Goal: Information Seeking & Learning: Learn about a topic

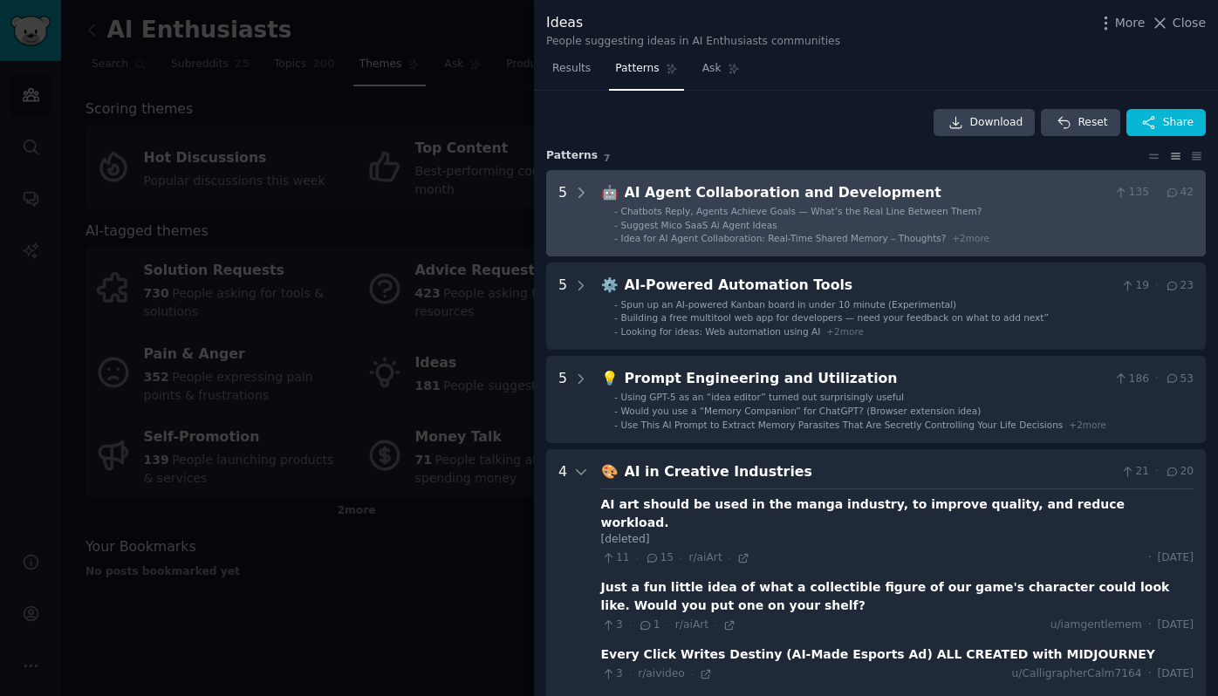
click at [666, 197] on div "AI Agent Collaboration and Development" at bounding box center [866, 193] width 483 height 22
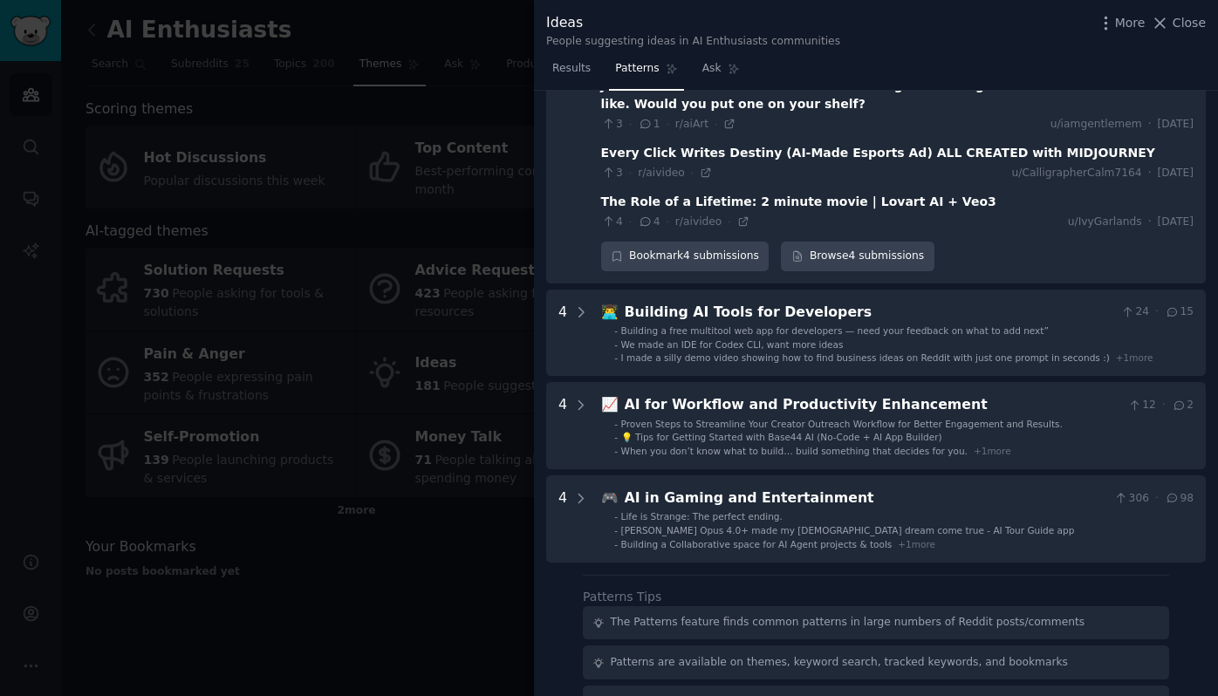
scroll to position [1103, 0]
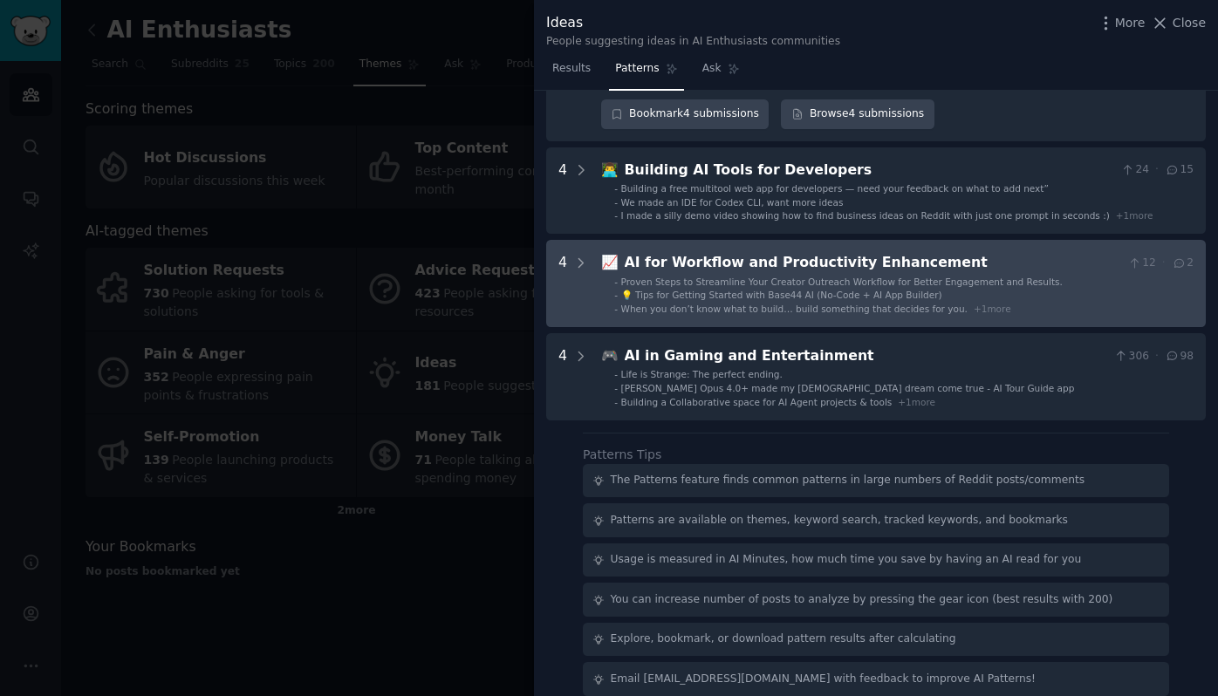
click at [708, 252] on div "AI for Workflow and Productivity Enhancement" at bounding box center [873, 263] width 496 height 22
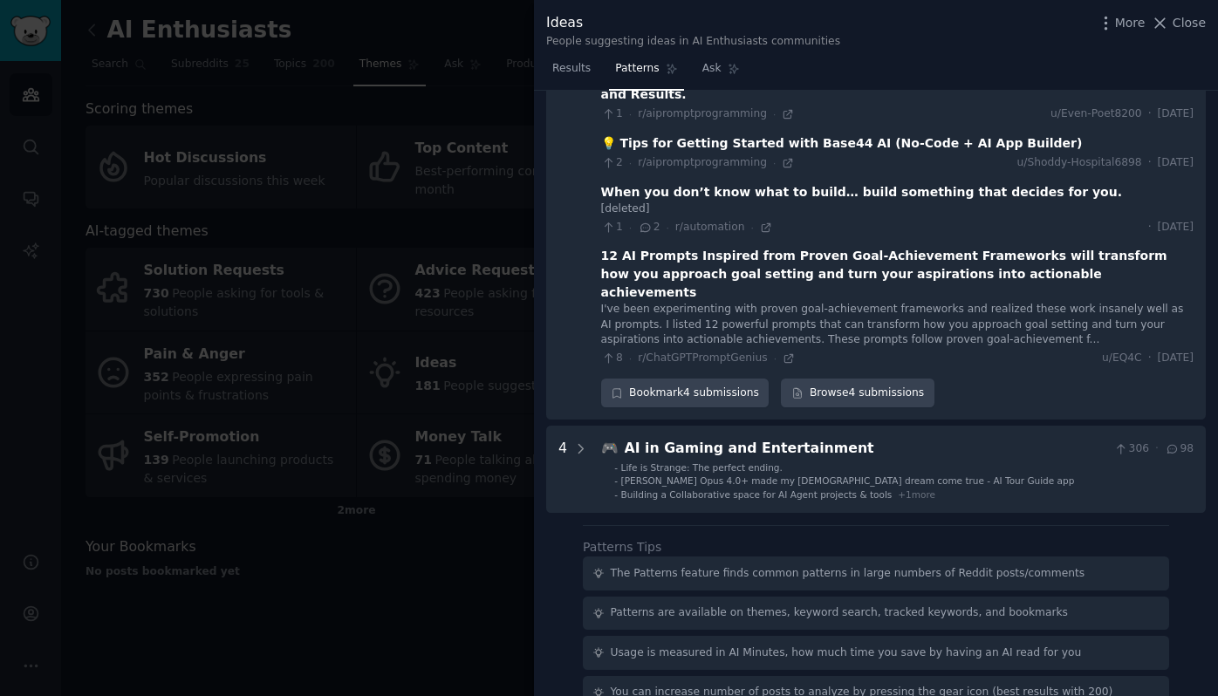
scroll to position [1330, 0]
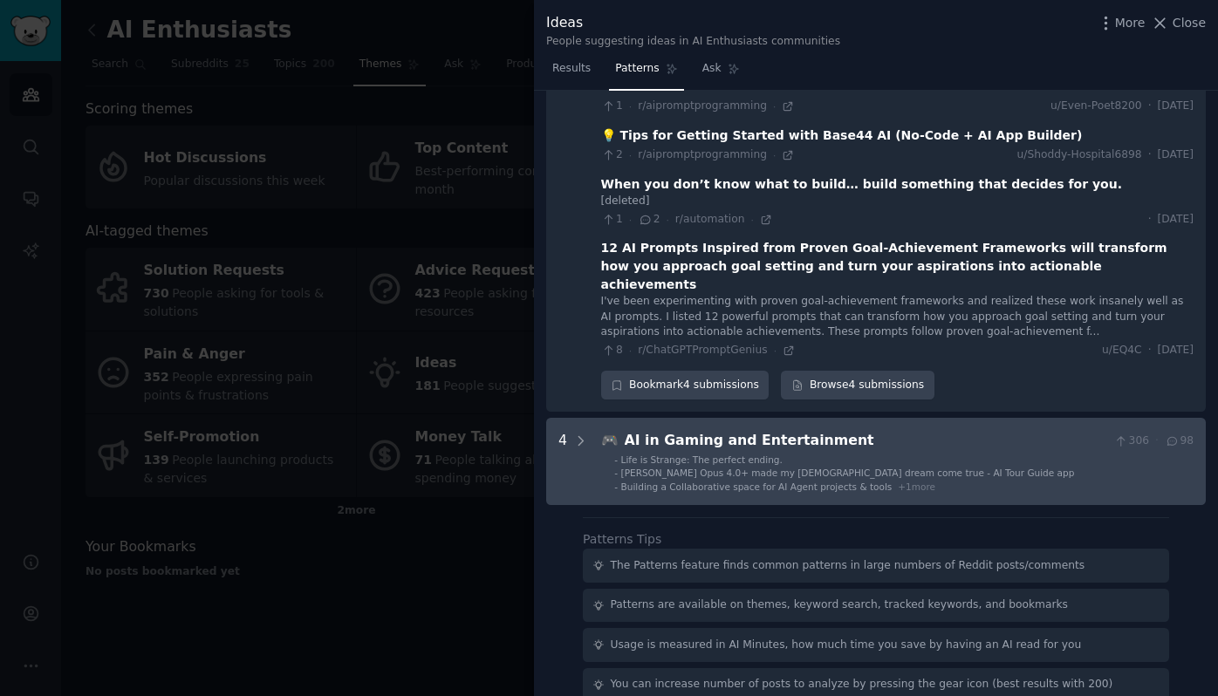
click at [701, 430] on div "AI in Gaming and Entertainment" at bounding box center [866, 441] width 483 height 22
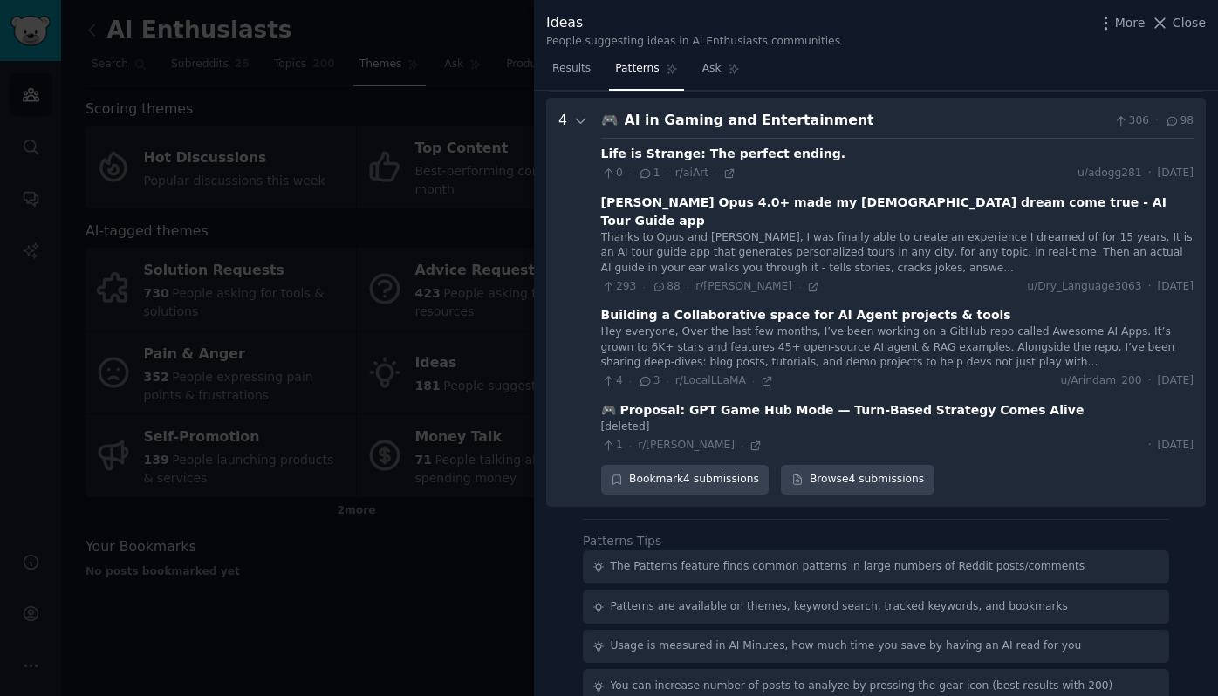
scroll to position [1682, 0]
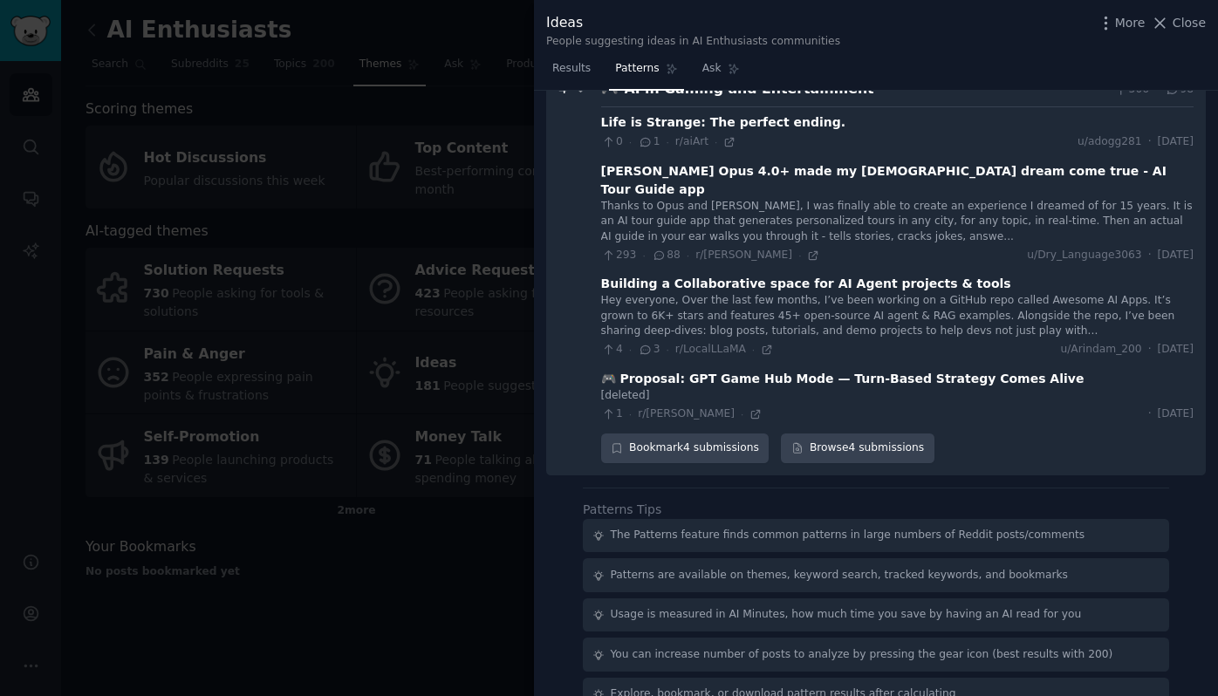
click at [453, 562] on div at bounding box center [609, 348] width 1218 height 696
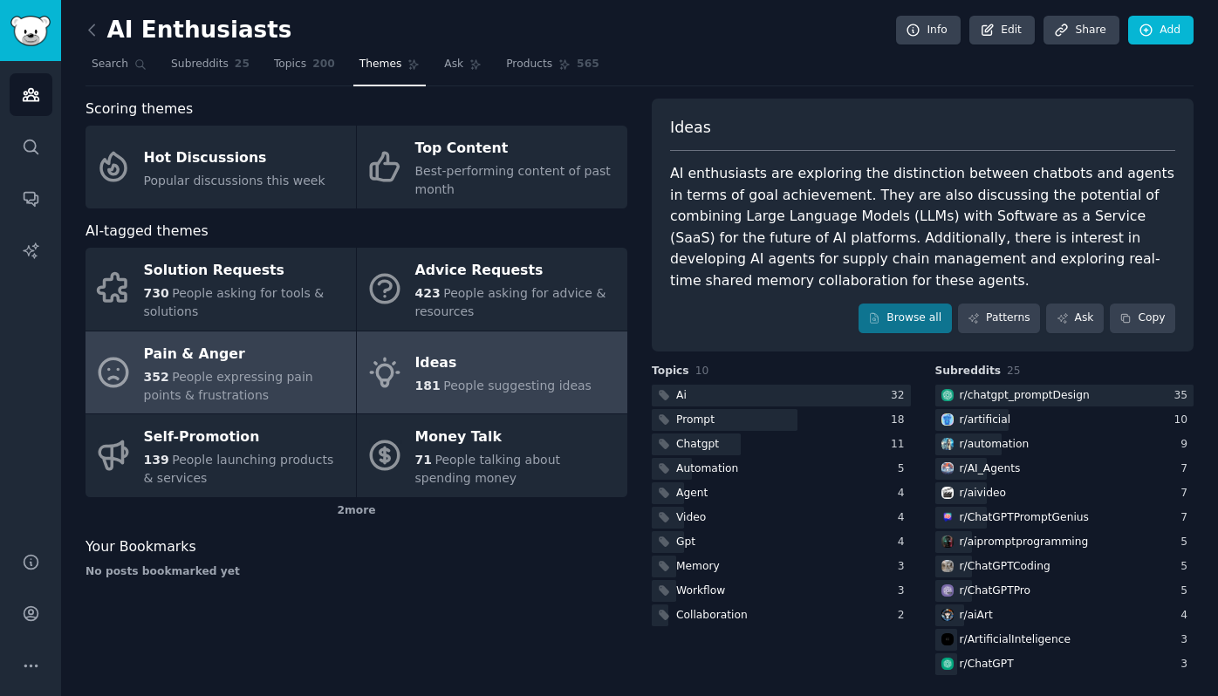
click at [294, 336] on link "Pain & Anger 352 People expressing pain points & frustrations" at bounding box center [220, 373] width 270 height 83
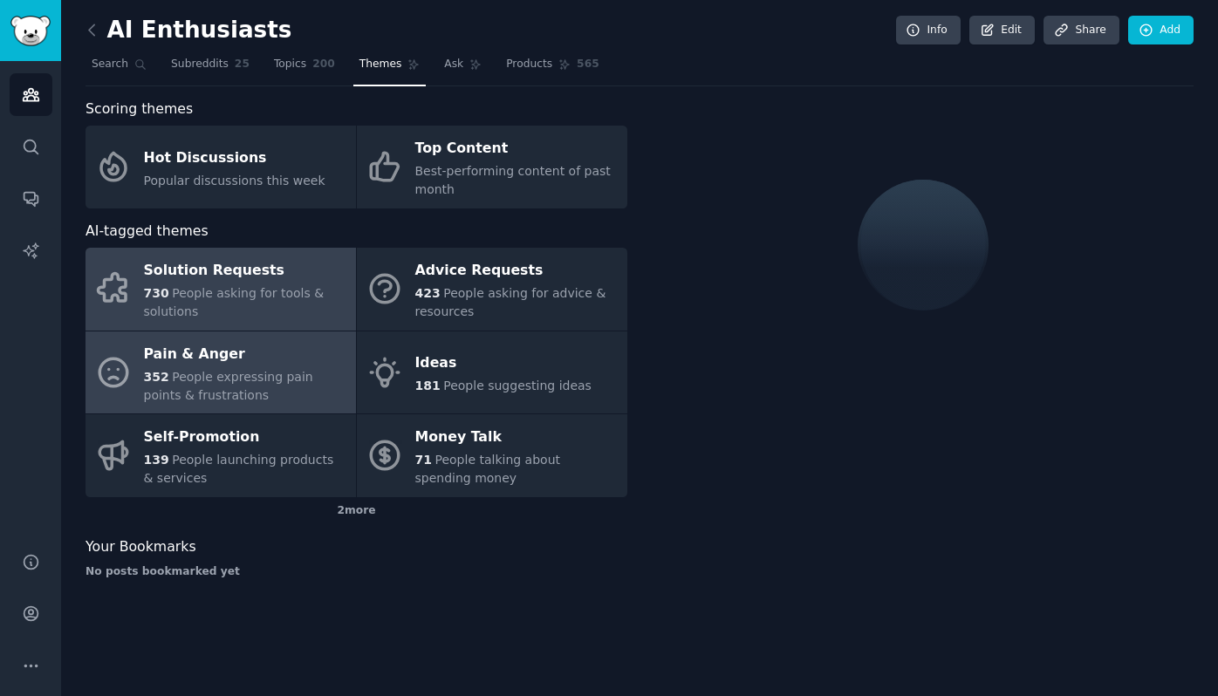
click at [284, 289] on span "People asking for tools & solutions" at bounding box center [234, 302] width 181 height 32
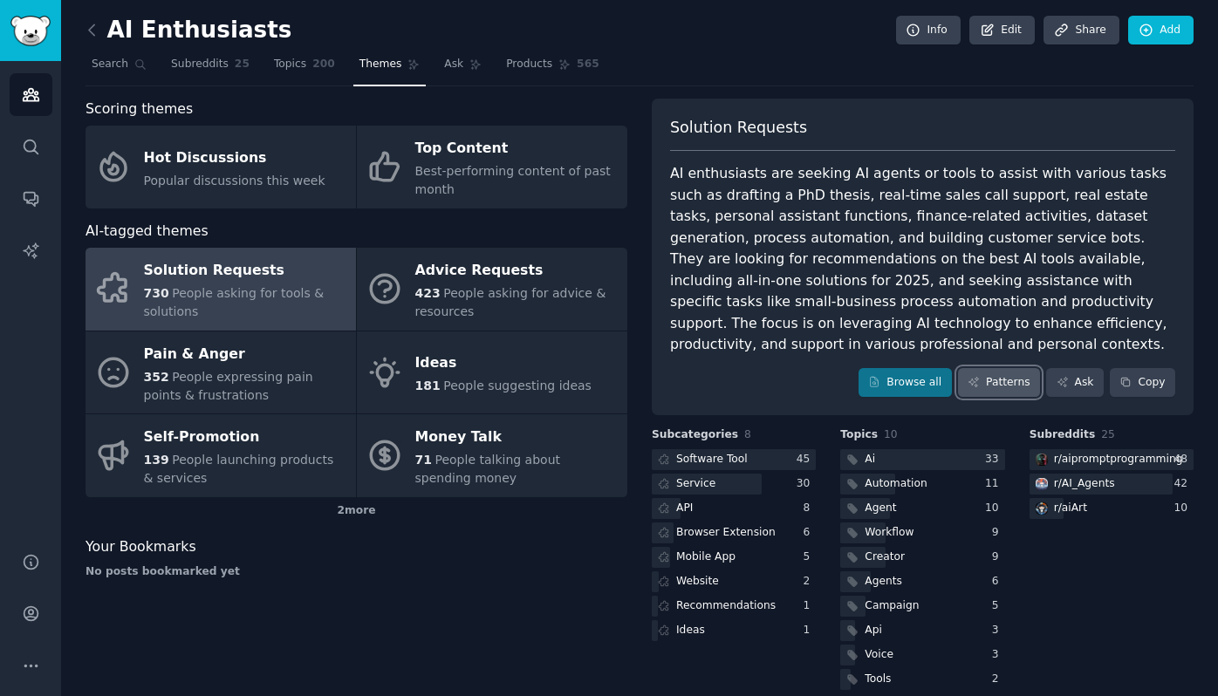
click at [975, 382] on icon at bounding box center [973, 382] width 12 height 12
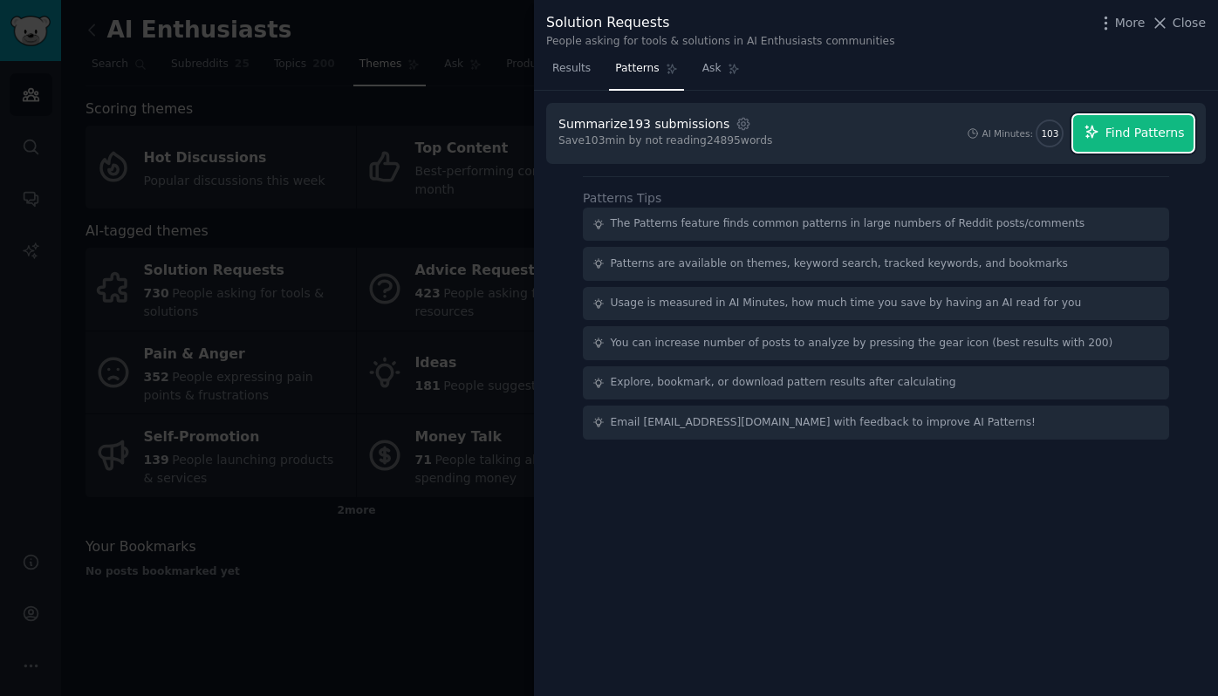
click at [1147, 139] on span "Find Patterns" at bounding box center [1144, 133] width 79 height 18
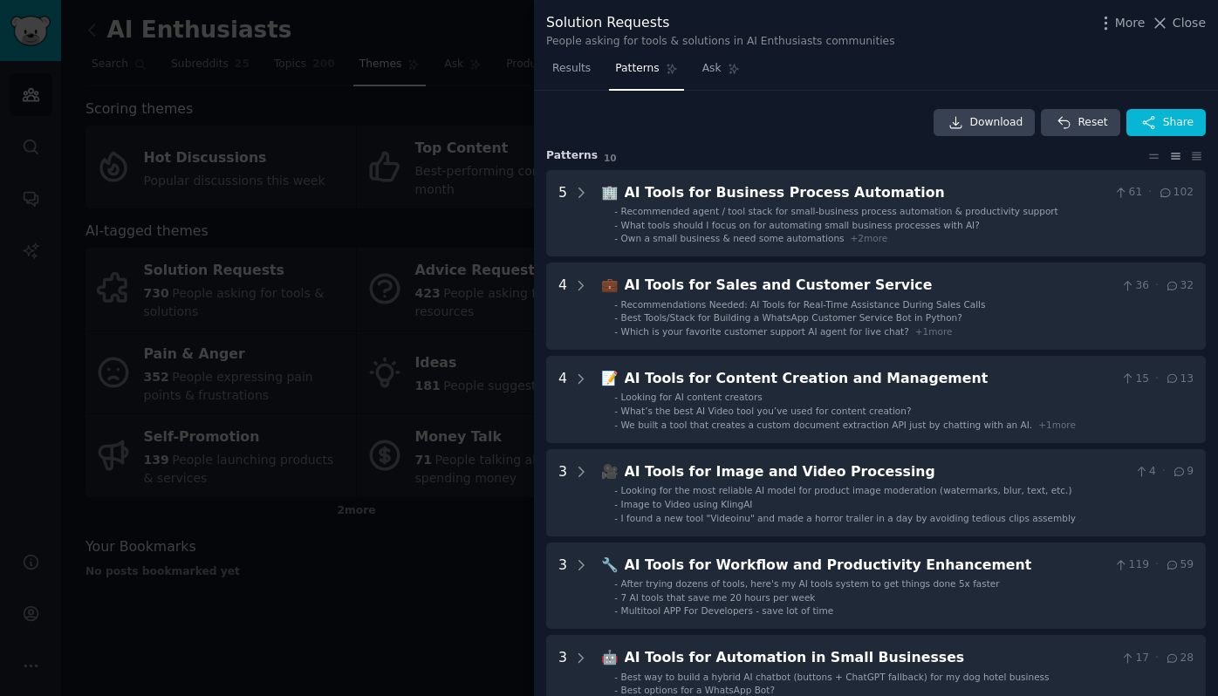
click at [345, 325] on div at bounding box center [609, 348] width 1218 height 696
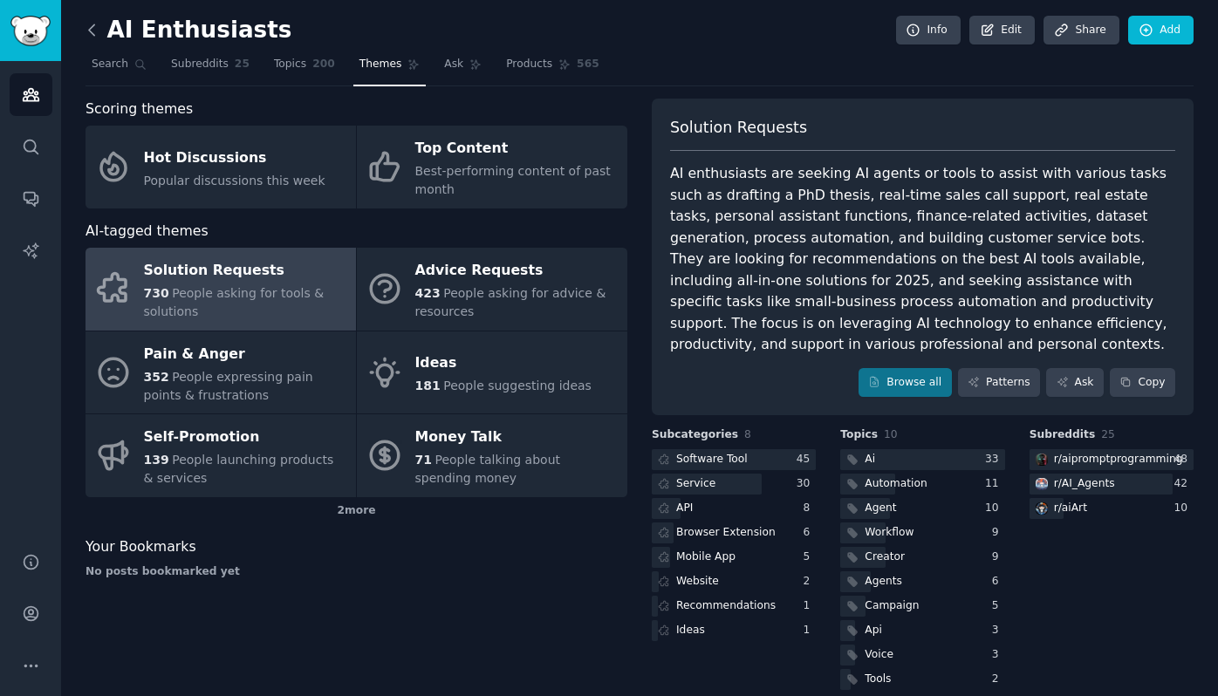
click at [91, 34] on icon at bounding box center [92, 30] width 18 height 18
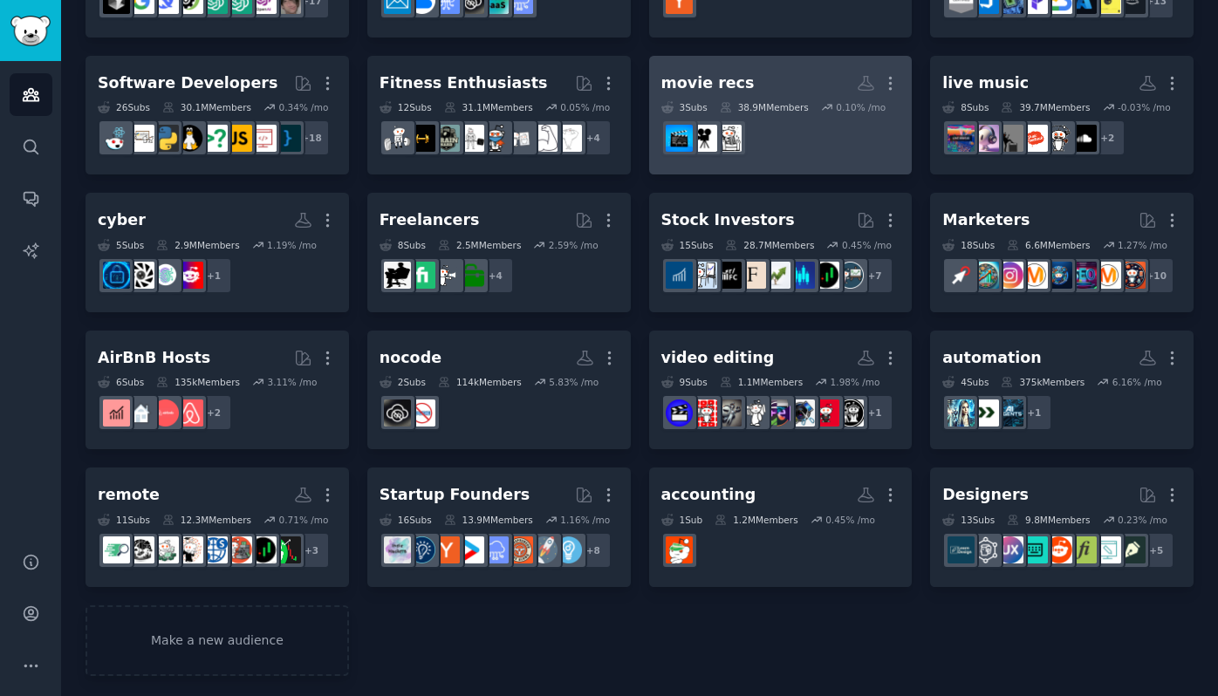
scroll to position [223, 0]
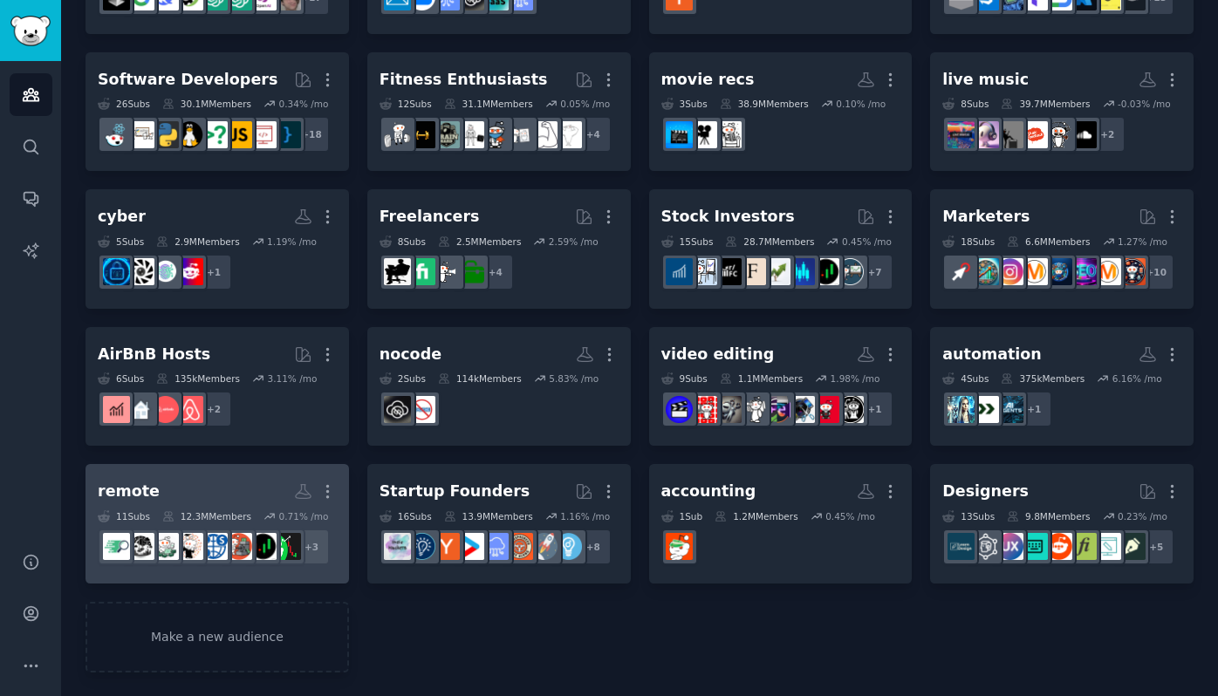
click at [223, 496] on h2 "remote More" at bounding box center [217, 491] width 239 height 31
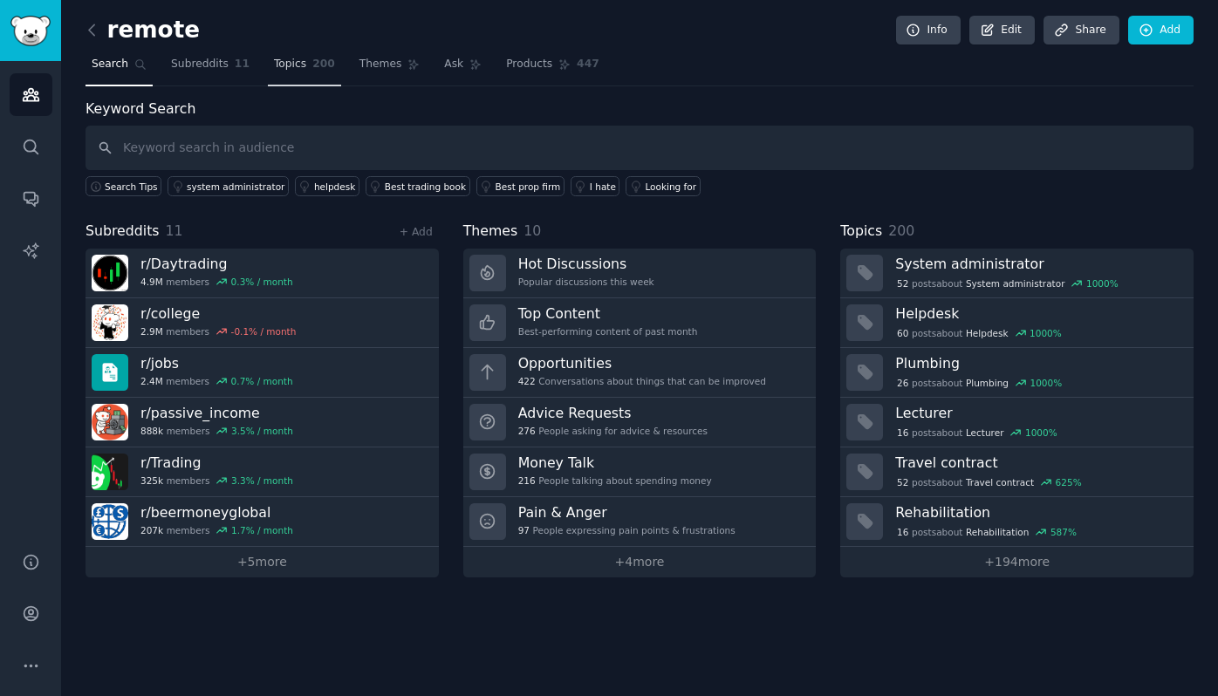
click at [268, 66] on link "Topics 200" at bounding box center [304, 69] width 73 height 36
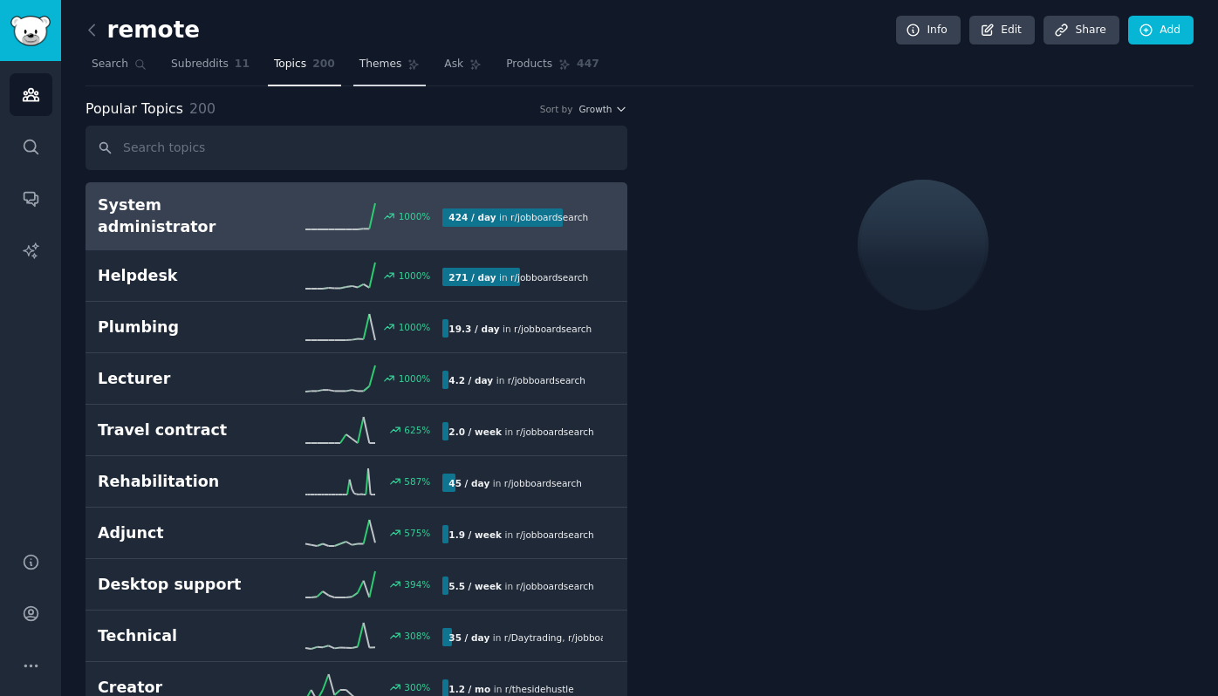
click at [359, 58] on span "Themes" at bounding box center [380, 65] width 43 height 16
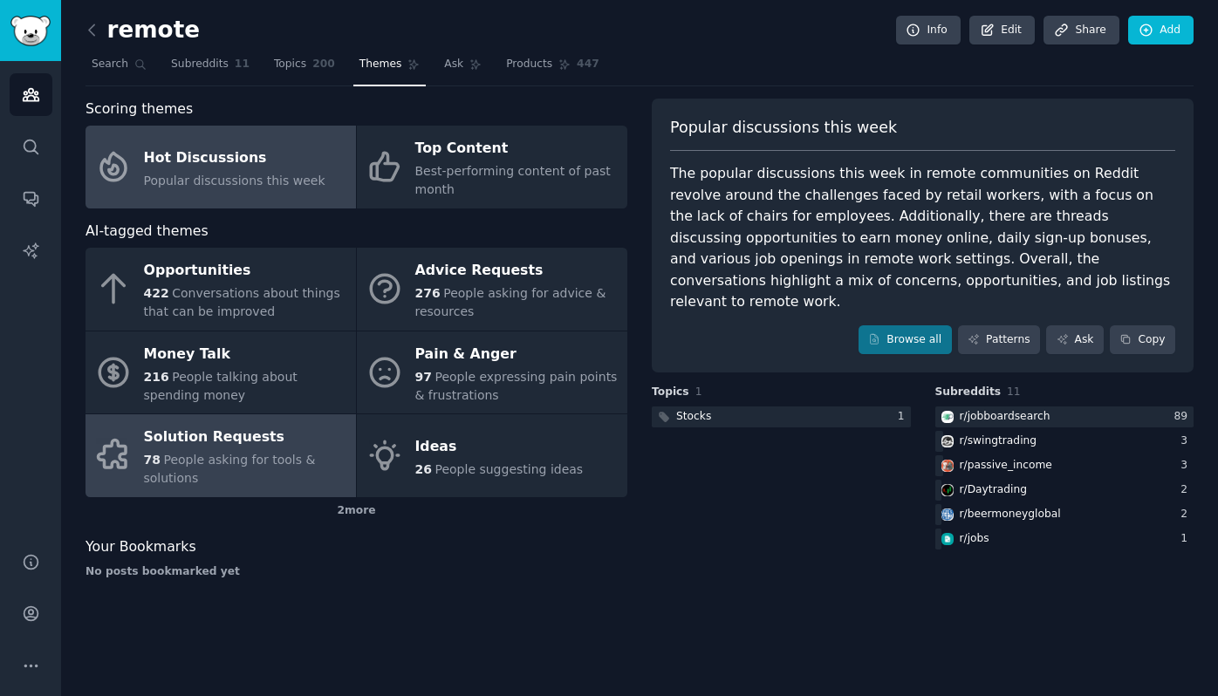
click at [262, 475] on div "78 People asking for tools & solutions" at bounding box center [245, 469] width 203 height 37
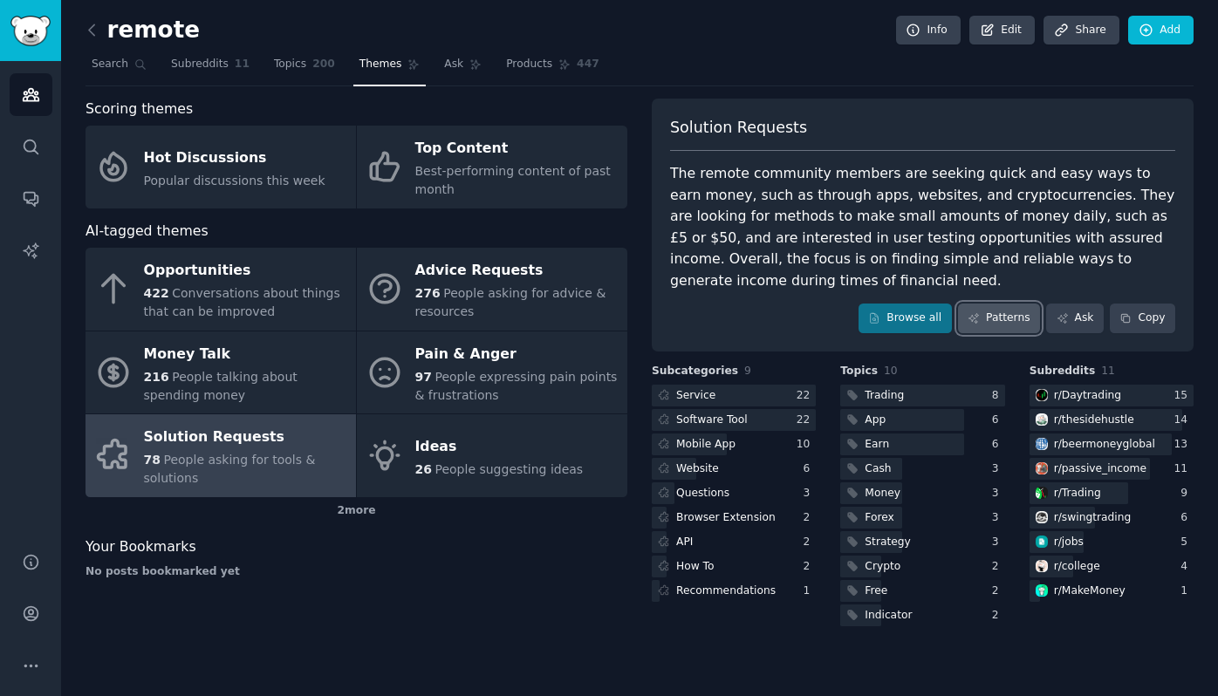
click at [1002, 314] on link "Patterns" at bounding box center [999, 319] width 82 height 30
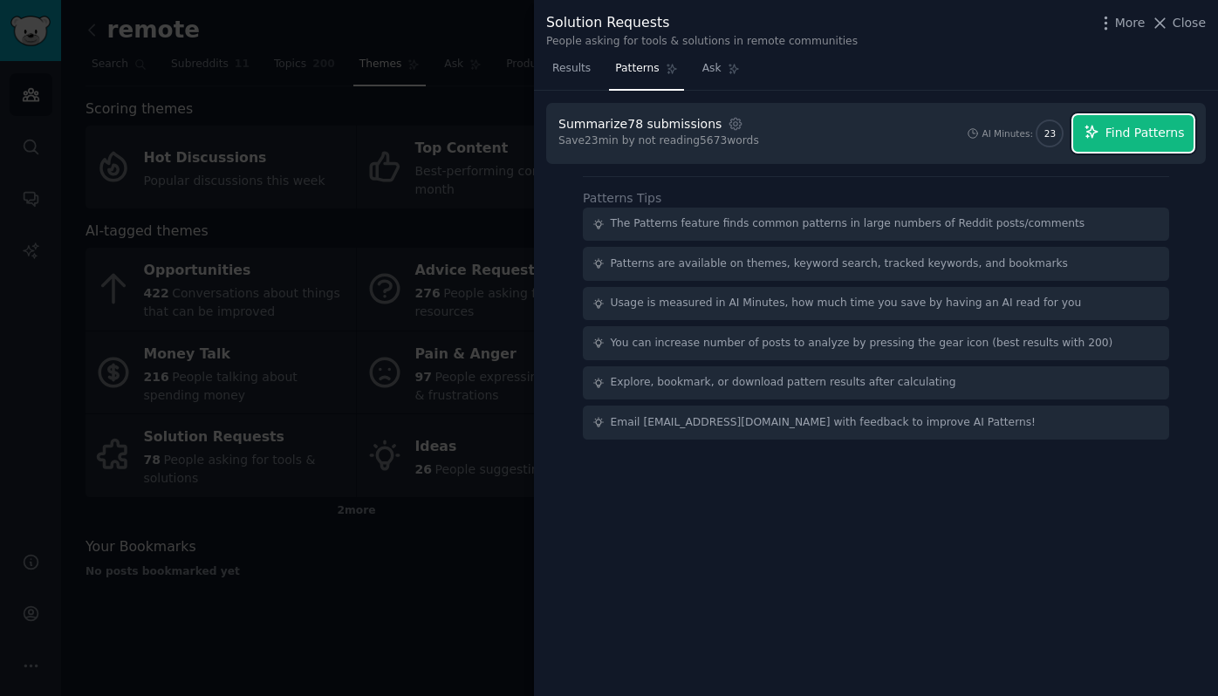
click at [1116, 138] on span "Find Patterns" at bounding box center [1144, 133] width 79 height 18
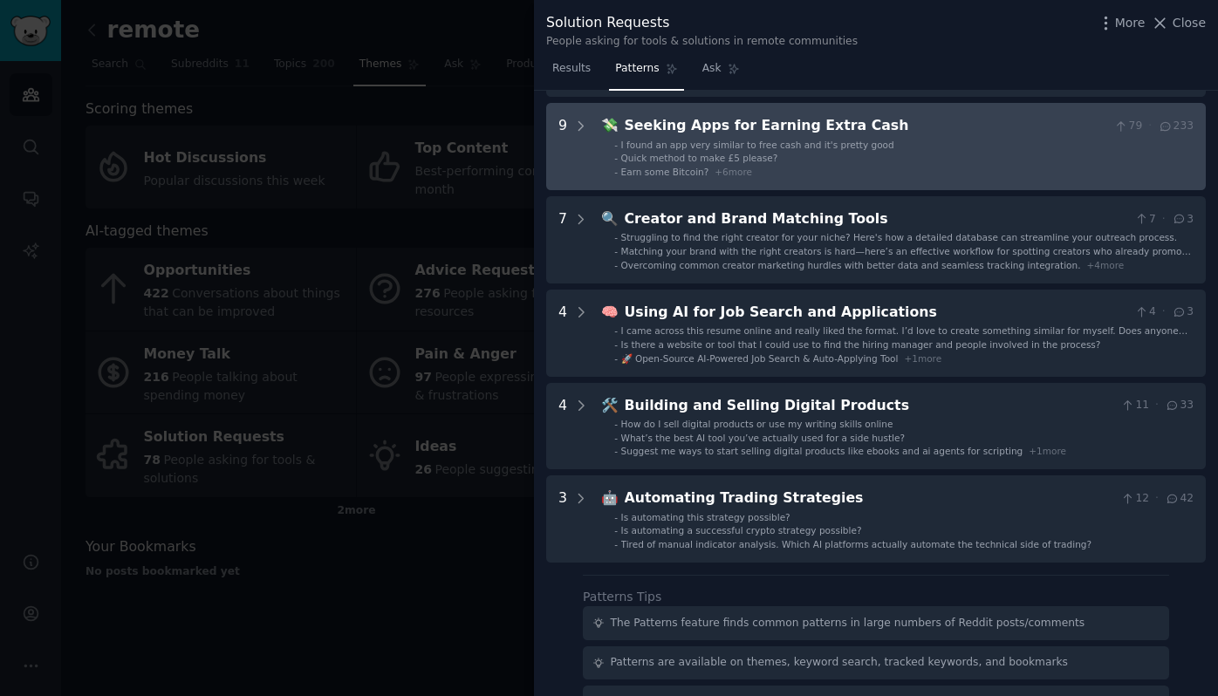
scroll to position [164, 0]
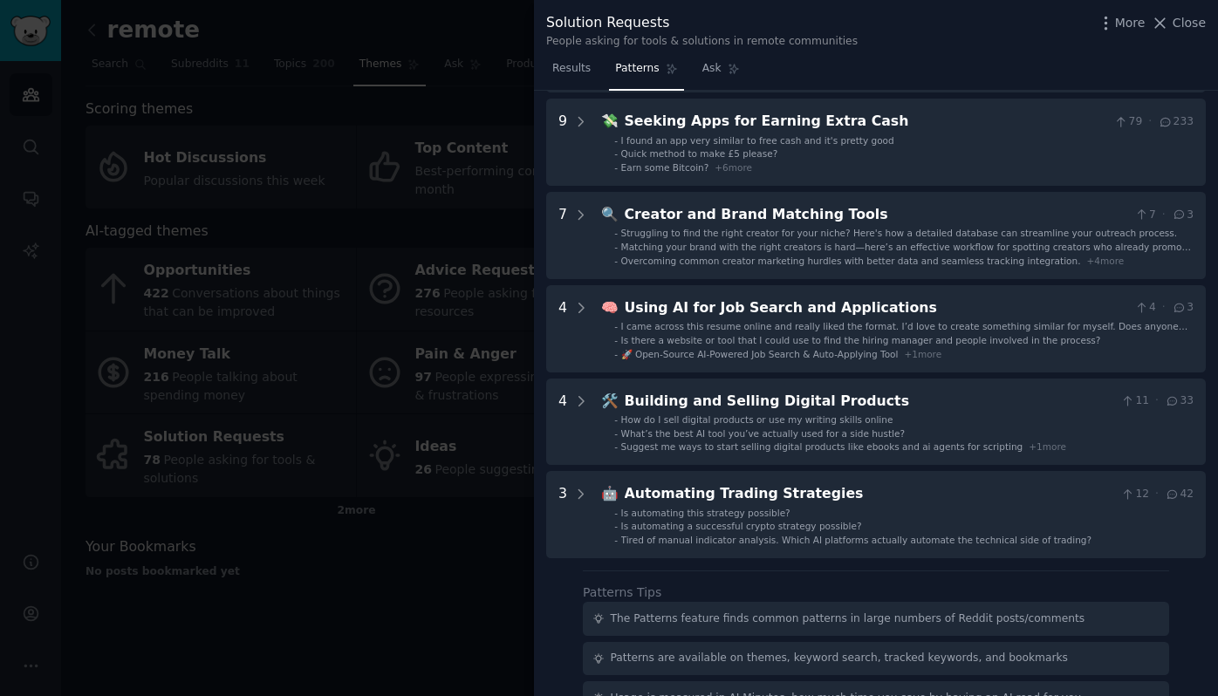
click at [429, 569] on div at bounding box center [609, 348] width 1218 height 696
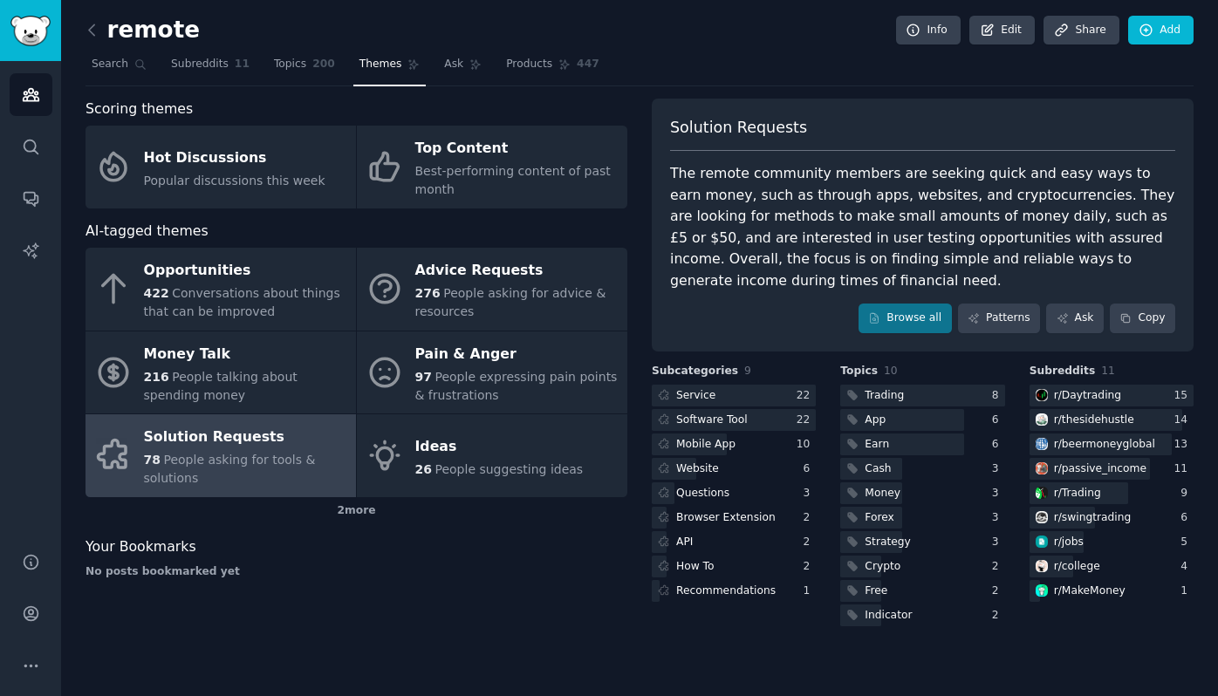
click at [94, 38] on link at bounding box center [96, 31] width 22 height 28
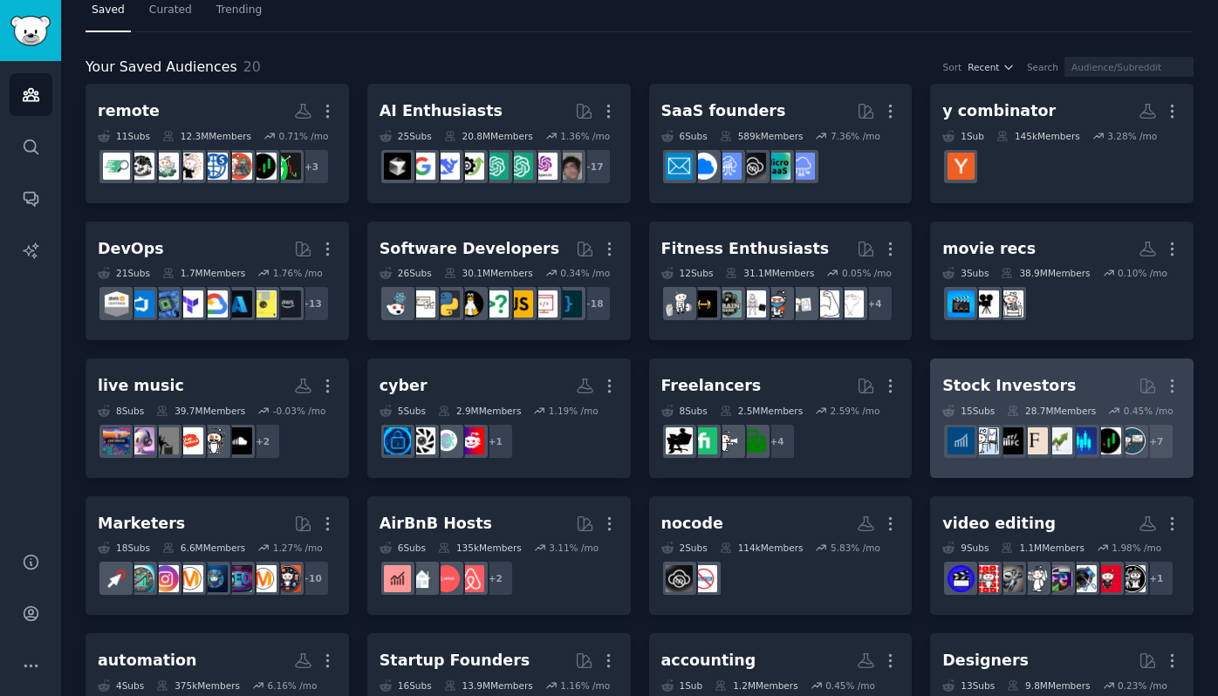
scroll to position [51, 0]
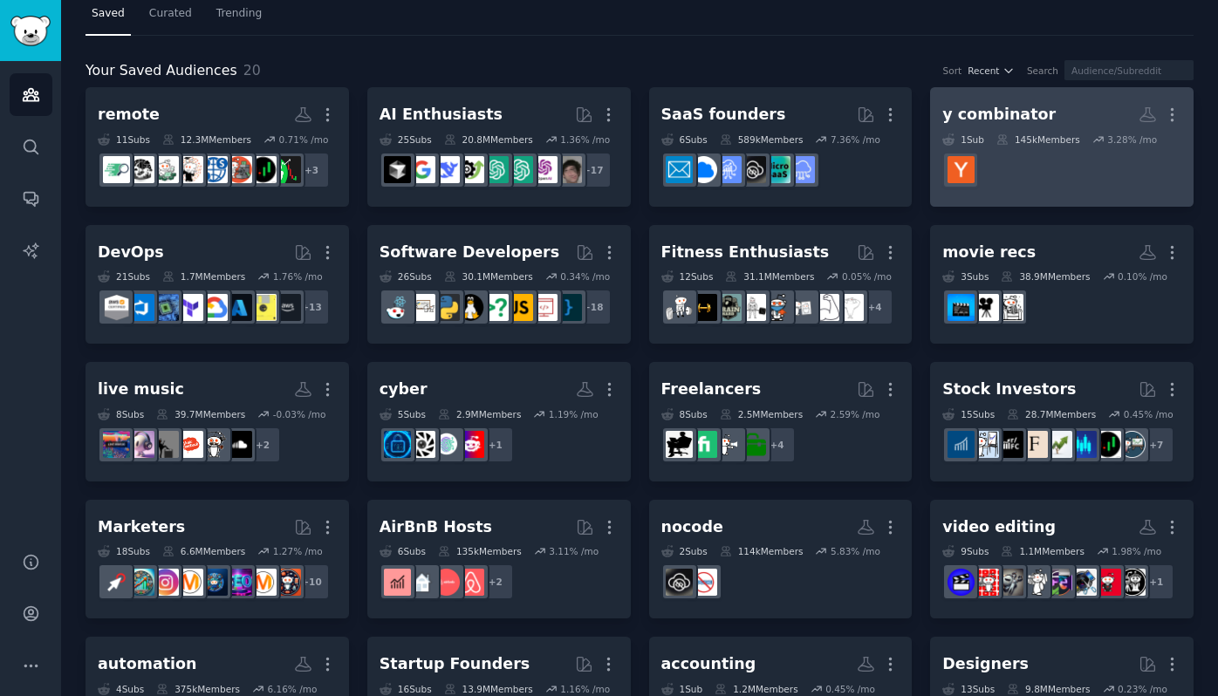
click at [1051, 159] on dd at bounding box center [1061, 170] width 239 height 49
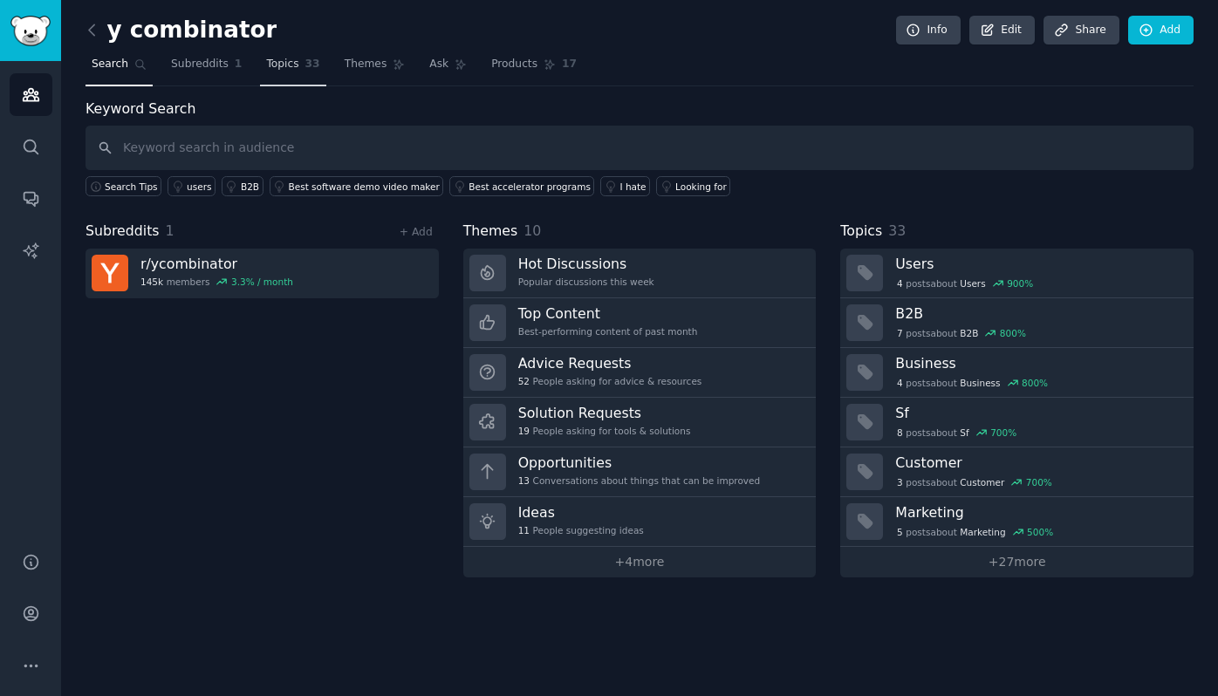
click at [301, 69] on link "Topics 33" at bounding box center [292, 69] width 65 height 36
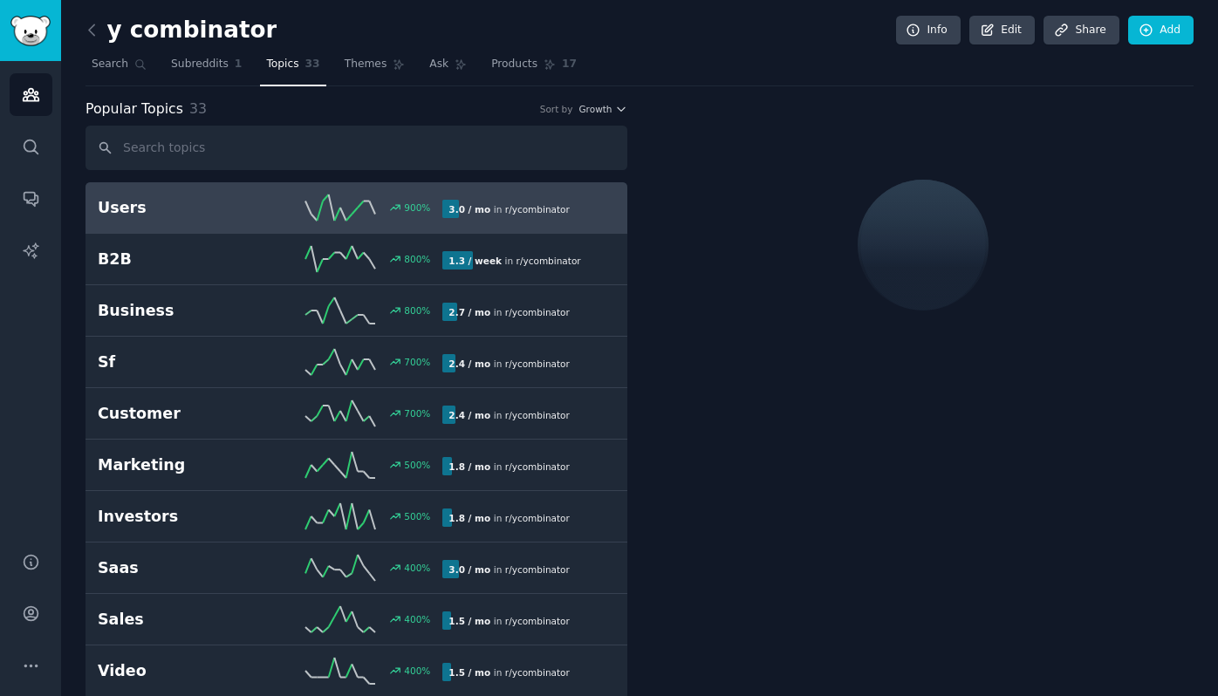
click at [333, 70] on nav "Search Subreddits 1 Topics 33 Themes Ask Products 17" at bounding box center [639, 69] width 1108 height 36
click at [365, 73] on link "Themes" at bounding box center [374, 69] width 73 height 36
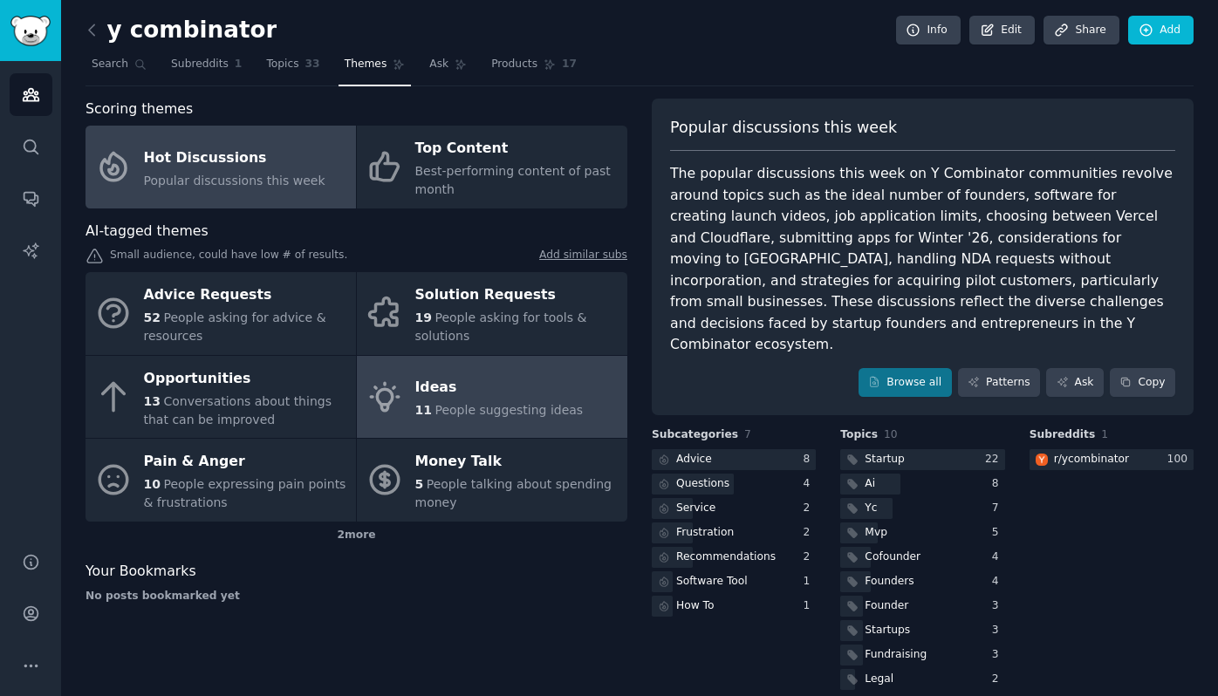
click at [462, 414] on span "People suggesting ideas" at bounding box center [508, 410] width 148 height 14
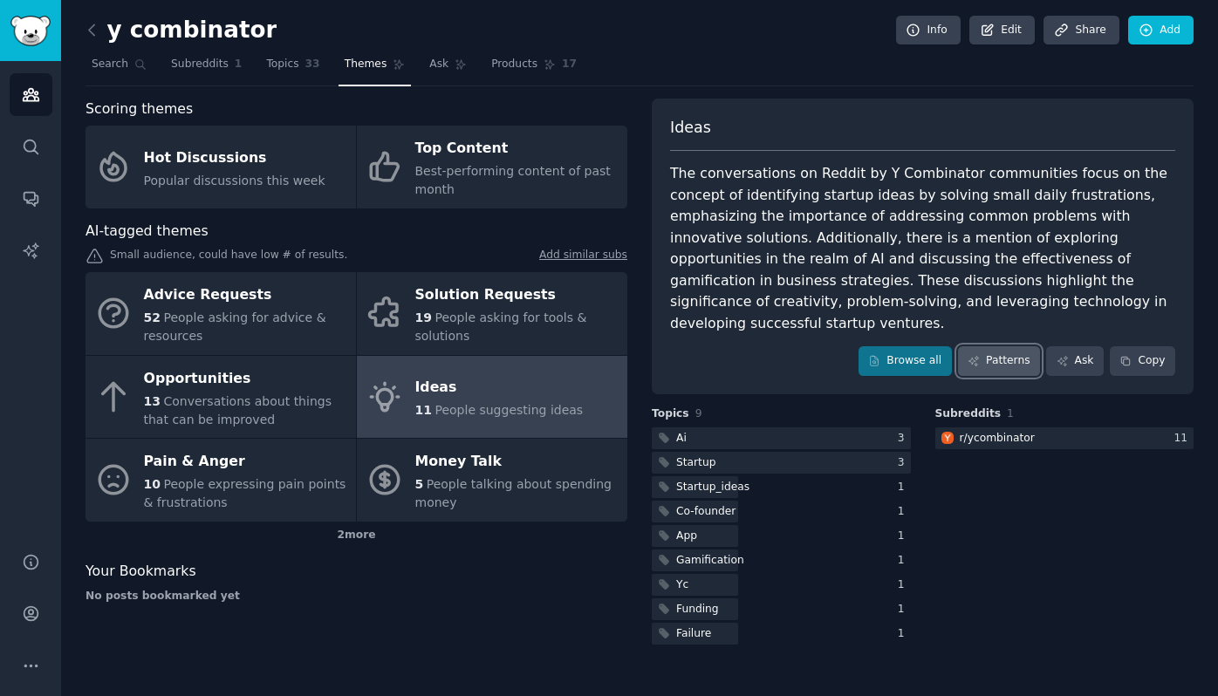
click at [986, 346] on link "Patterns" at bounding box center [999, 361] width 82 height 30
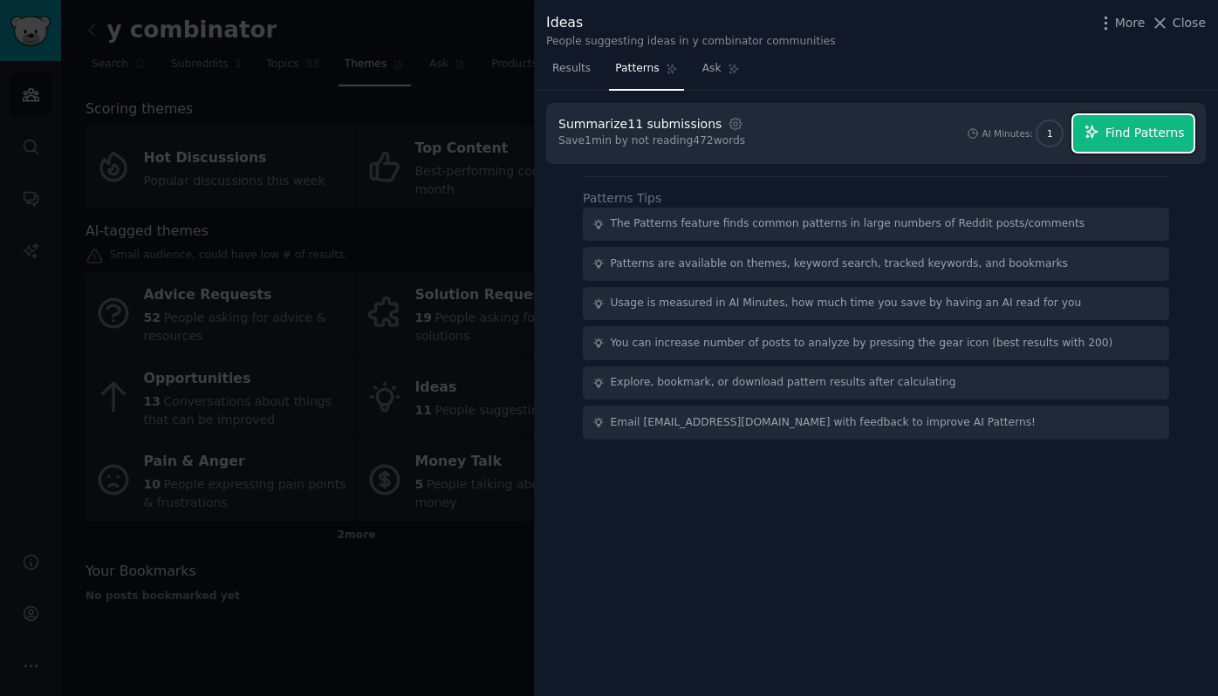
click at [1127, 126] on span "Find Patterns" at bounding box center [1144, 133] width 79 height 18
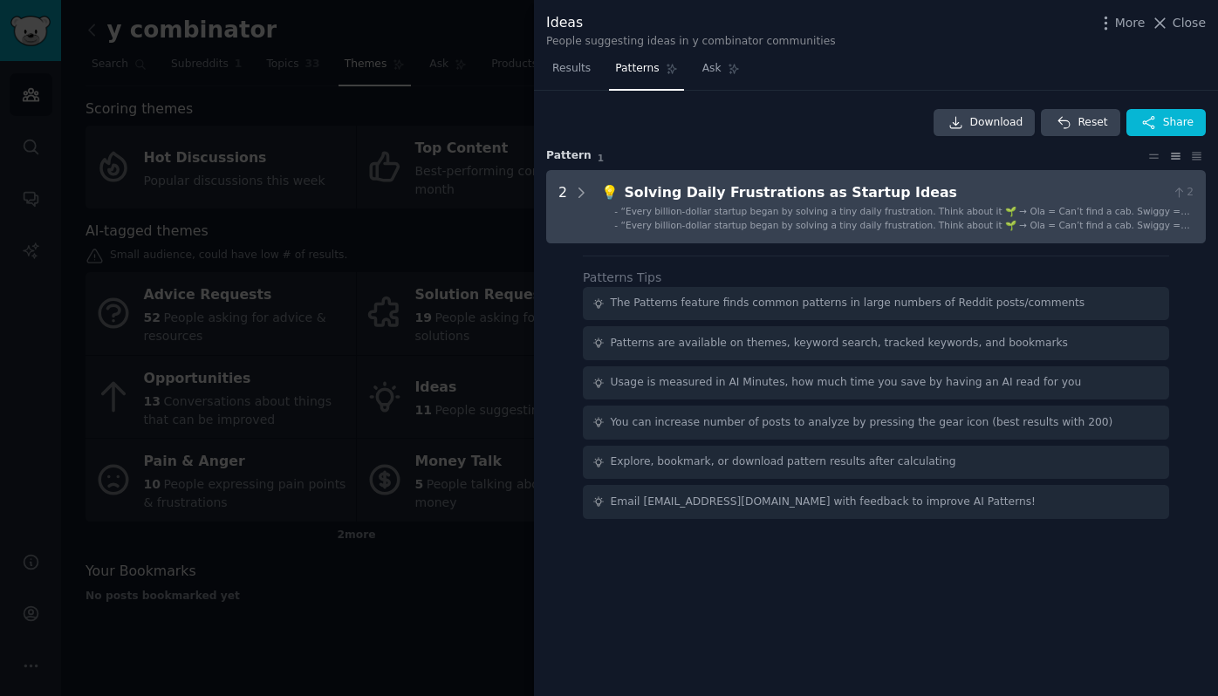
click at [1022, 230] on Ideas "2 💡 Solving Daily Frustrations as Startup Ideas 2 - “Every billion-dollar start…" at bounding box center [876, 206] width 660 height 73
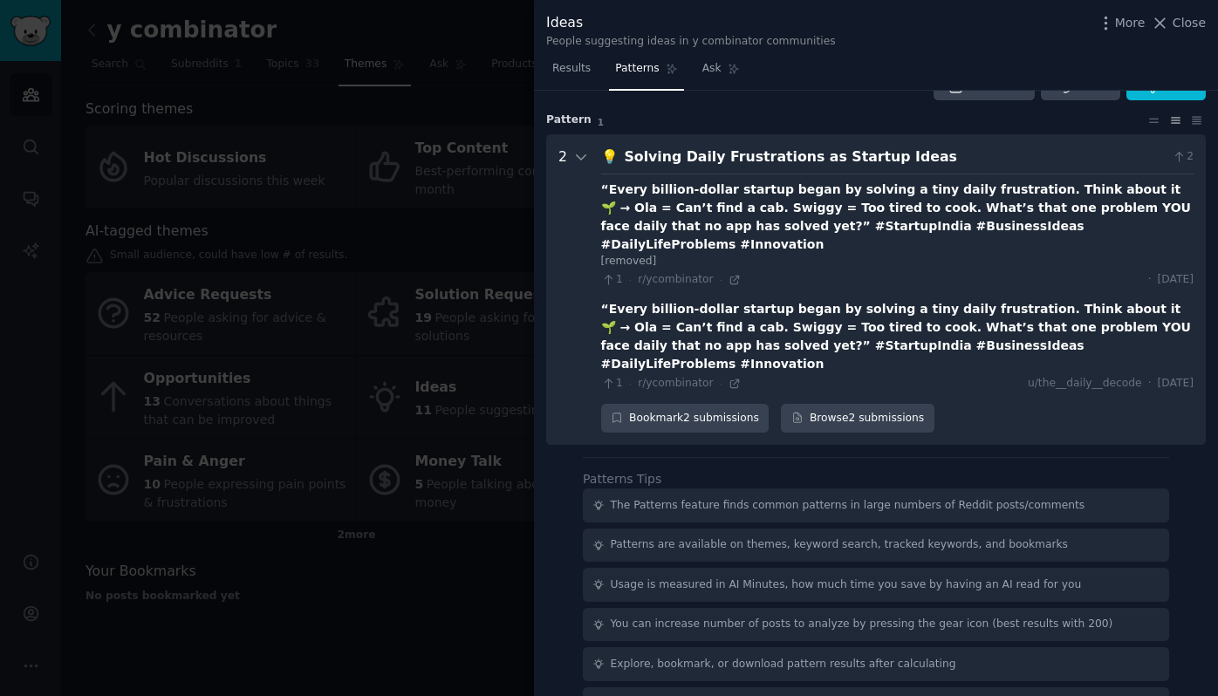
scroll to position [42, 0]
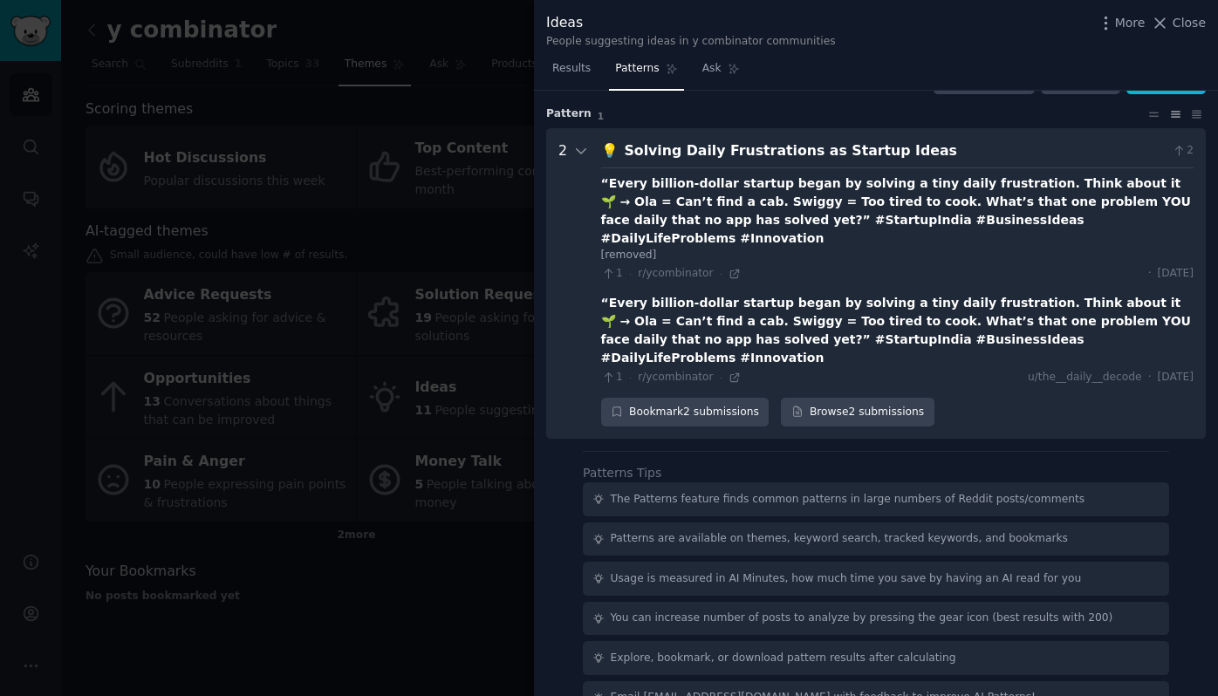
click at [988, 210] on div "“Every billion-dollar startup began by solving a tiny daily frustration. Think …" at bounding box center [897, 210] width 592 height 73
click at [904, 202] on div "“Every billion-dollar startup began by solving a tiny daily frustration. Think …" at bounding box center [897, 210] width 592 height 73
click at [730, 268] on icon at bounding box center [734, 274] width 12 height 12
click at [586, 82] on link "Results" at bounding box center [571, 73] width 51 height 36
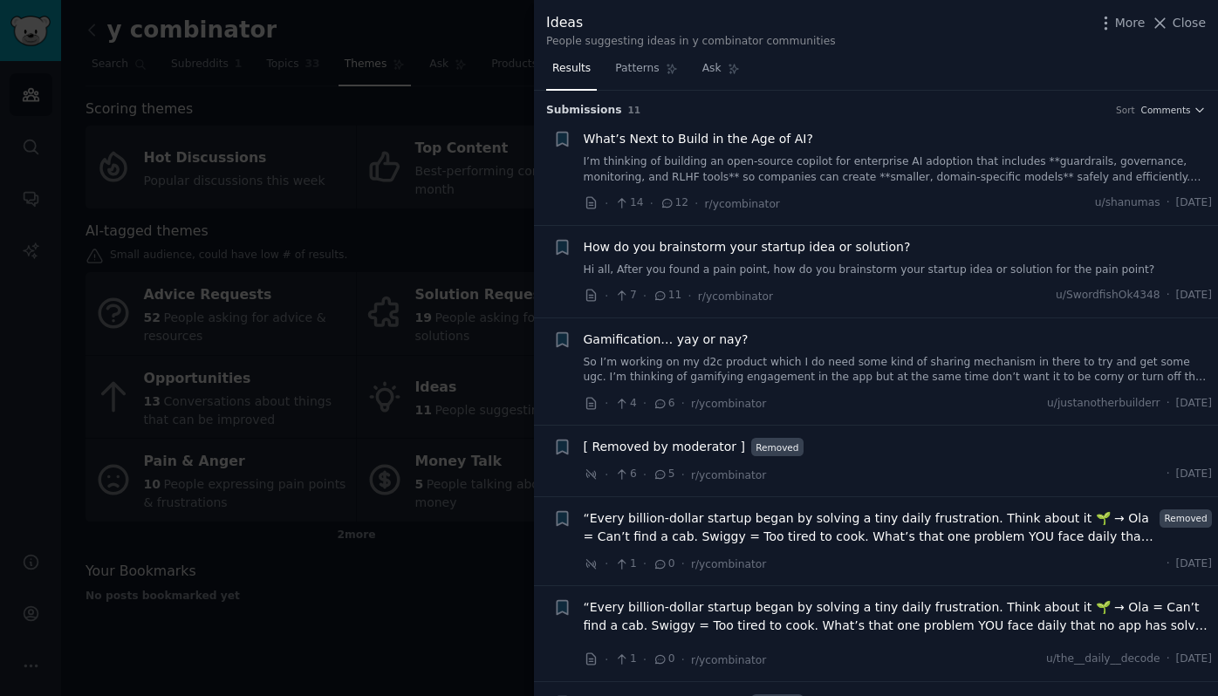
click at [673, 147] on span "What’s Next to Build in the Age of AI?" at bounding box center [698, 139] width 229 height 18
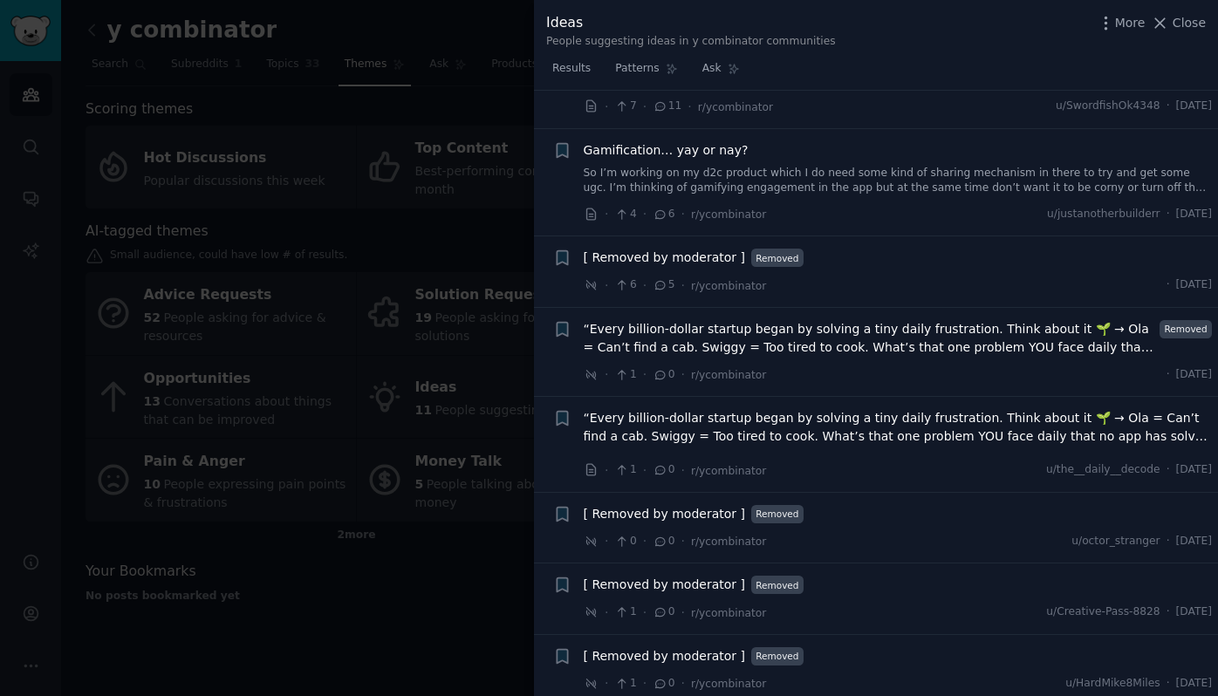
scroll to position [603, 0]
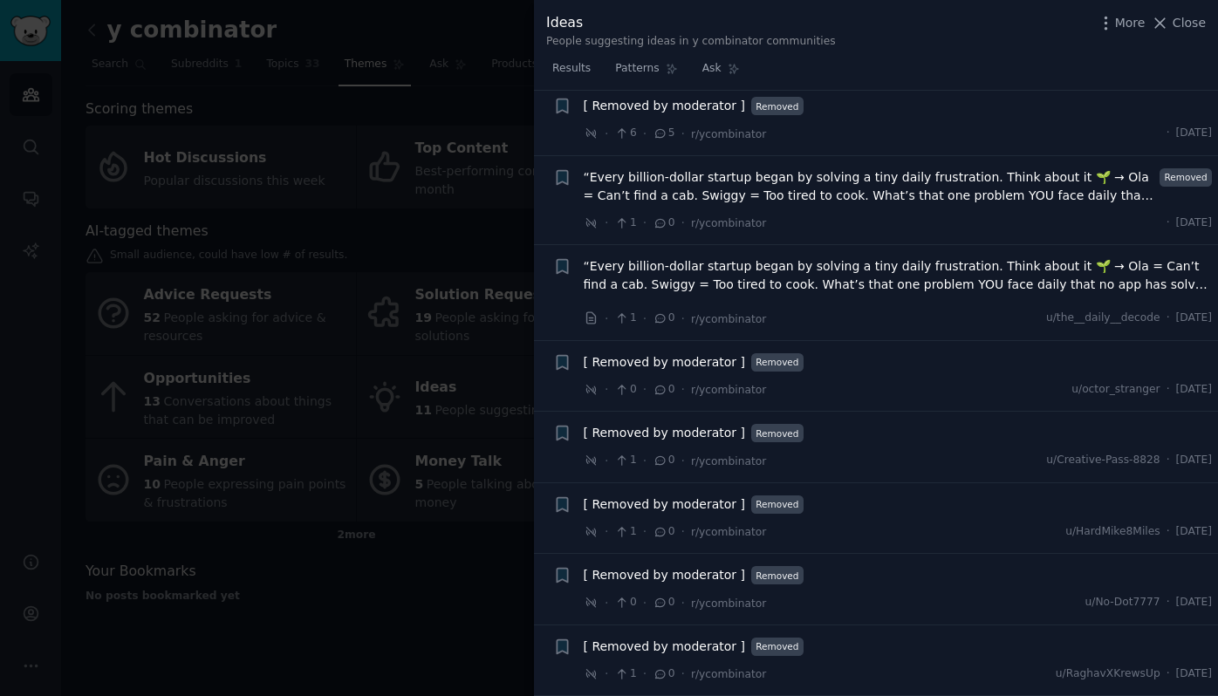
click at [379, 541] on div at bounding box center [609, 348] width 1218 height 696
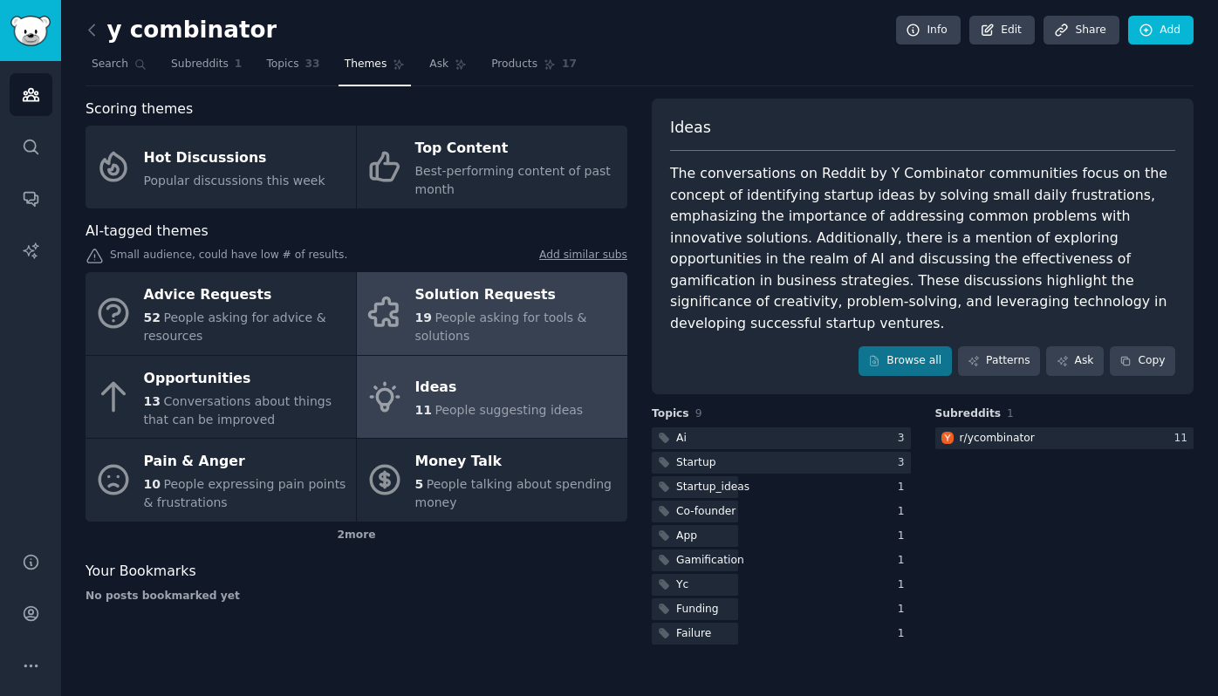
click at [438, 320] on span "People asking for tools & solutions" at bounding box center [501, 327] width 172 height 32
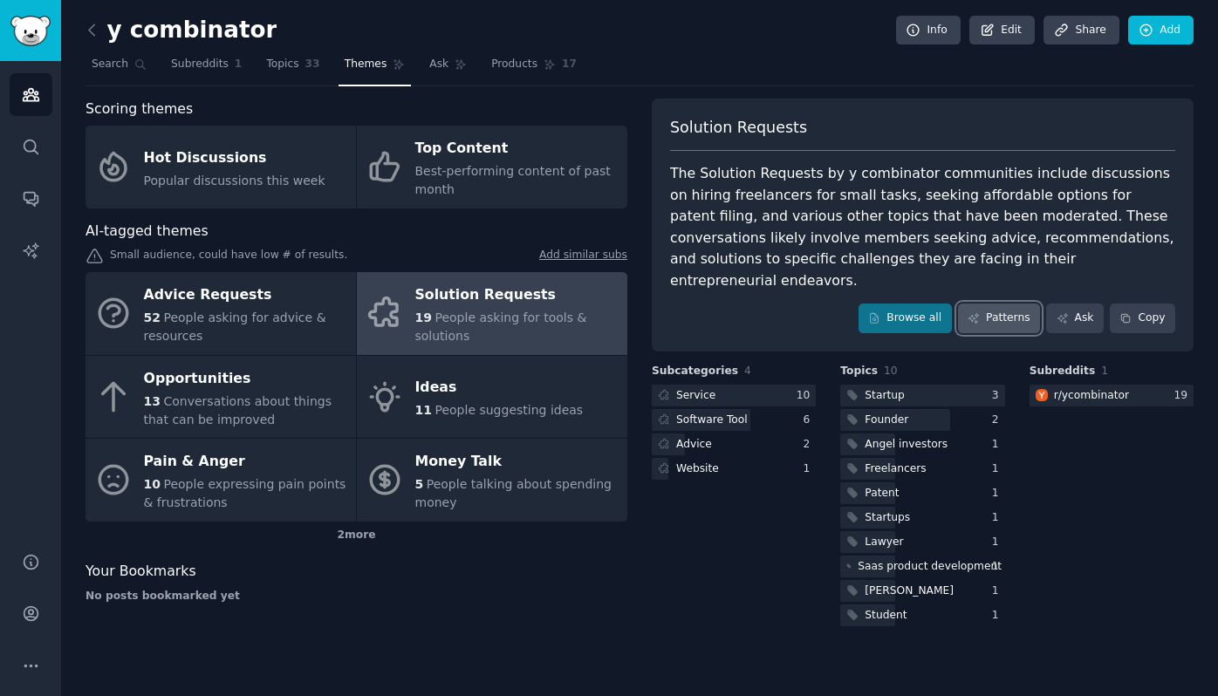
click at [1002, 304] on link "Patterns" at bounding box center [999, 319] width 82 height 30
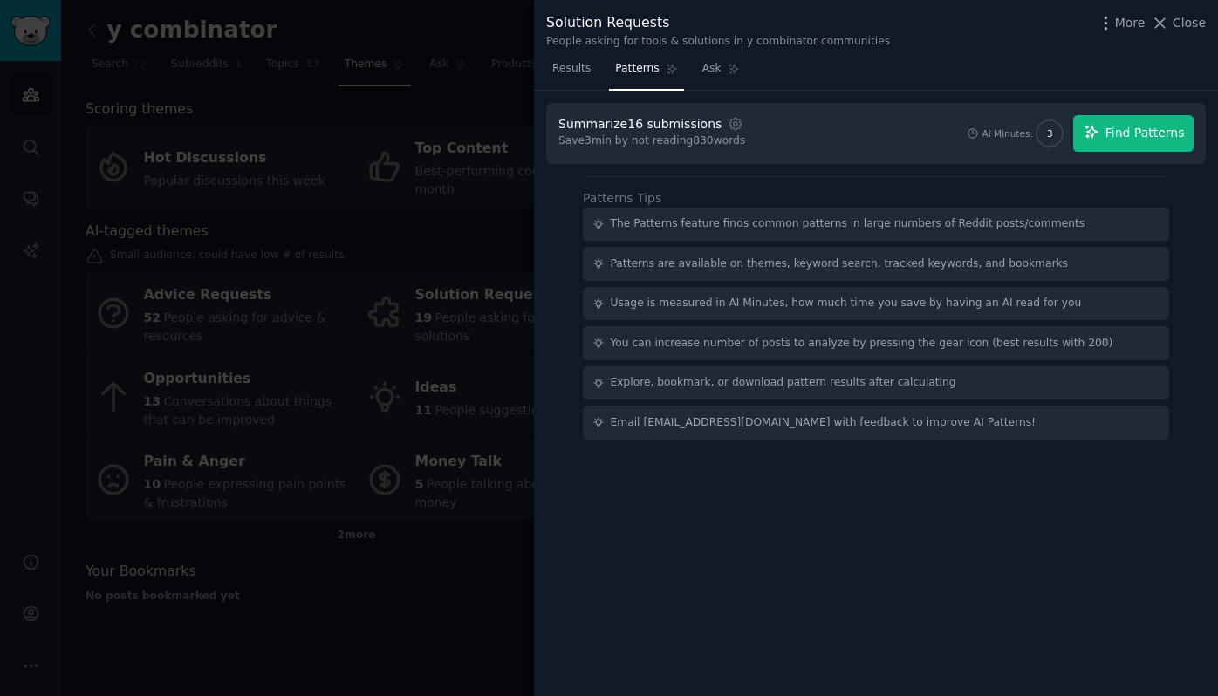
click at [1116, 131] on span "Find Patterns" at bounding box center [1144, 133] width 79 height 18
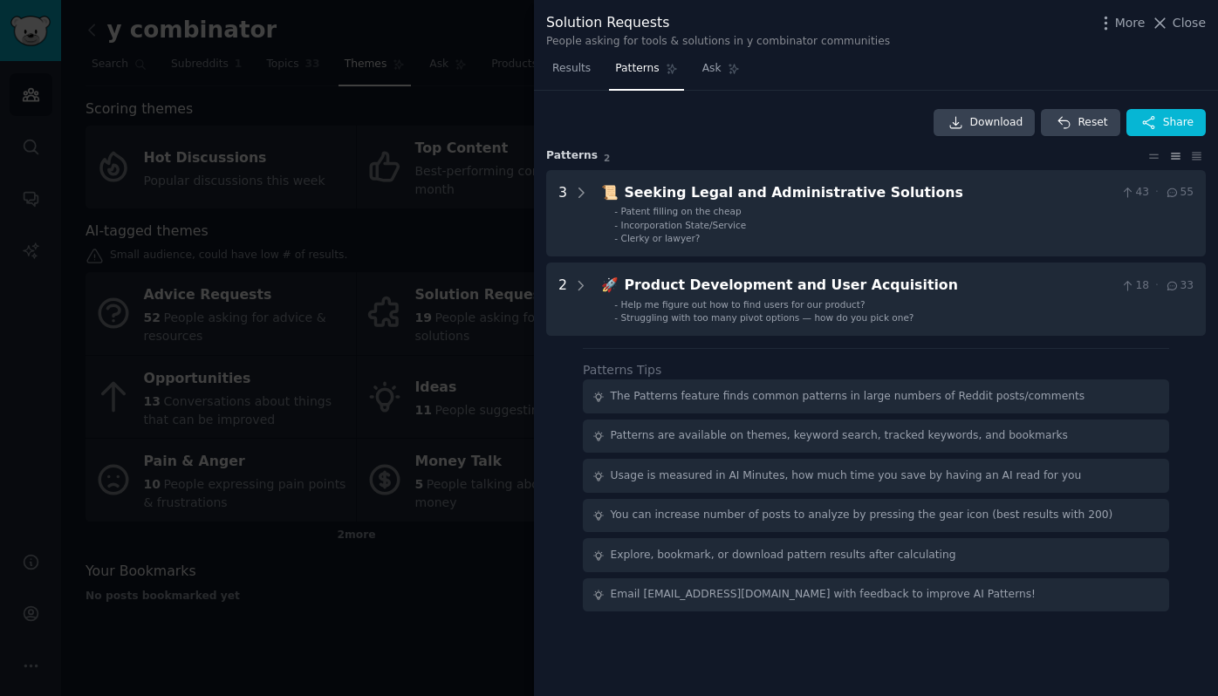
click at [263, 644] on div at bounding box center [609, 348] width 1218 height 696
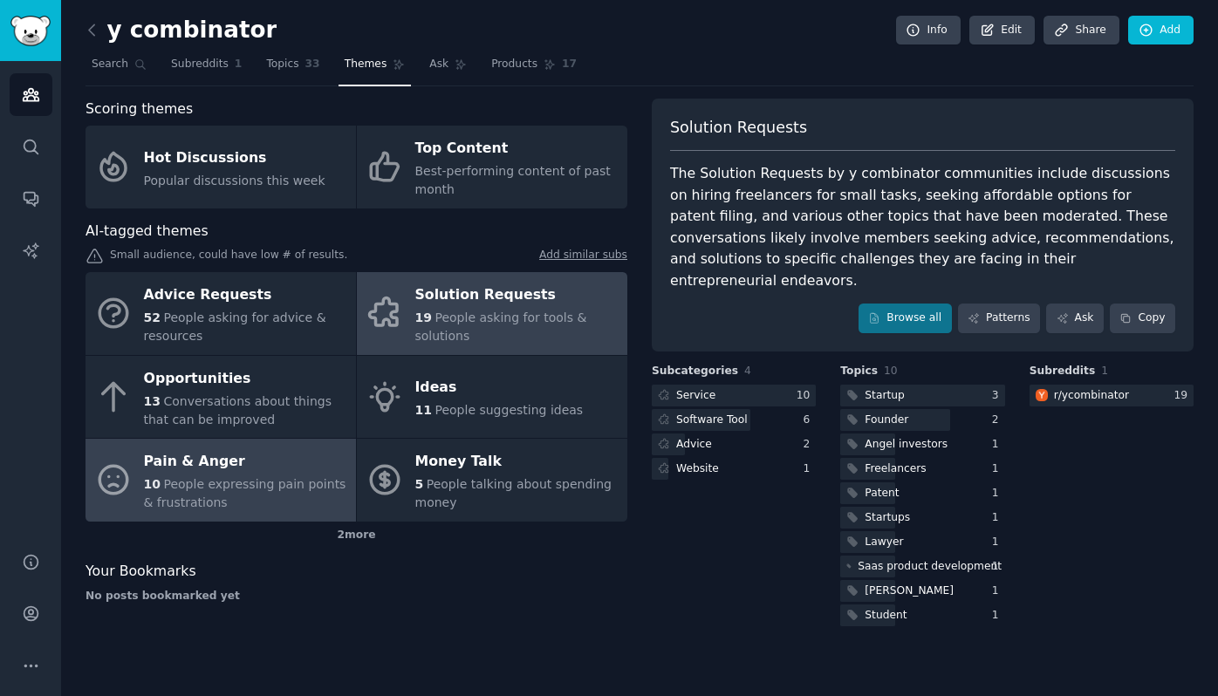
click at [202, 441] on link "Pain & Anger 10 People expressing pain points & frustrations" at bounding box center [220, 480] width 270 height 83
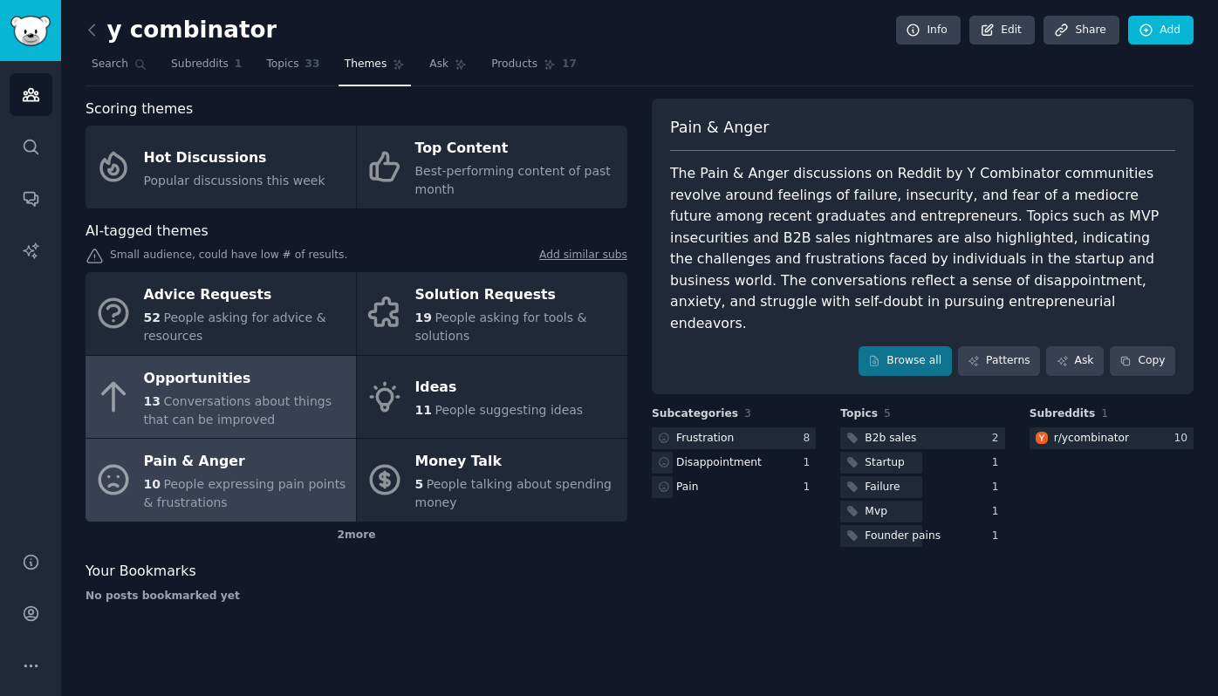
click at [209, 413] on span "Conversations about things that can be improved" at bounding box center [238, 410] width 188 height 32
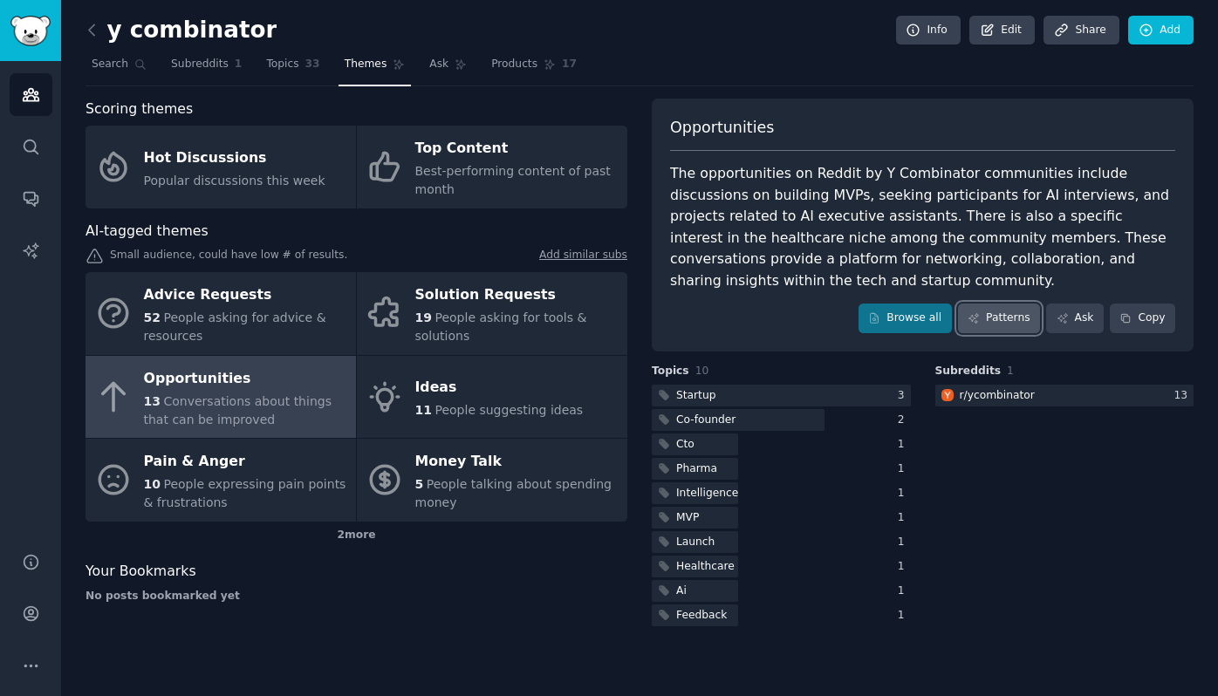
click at [1003, 328] on link "Patterns" at bounding box center [999, 319] width 82 height 30
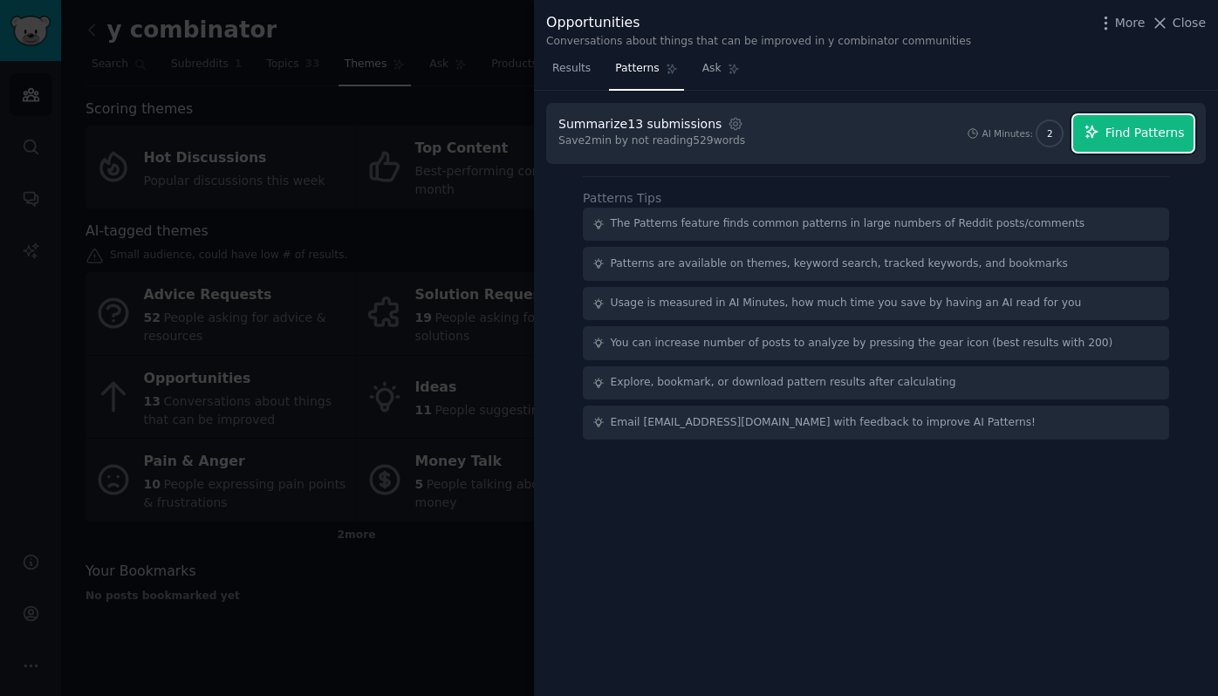
click at [1122, 131] on span "Find Patterns" at bounding box center [1144, 133] width 79 height 18
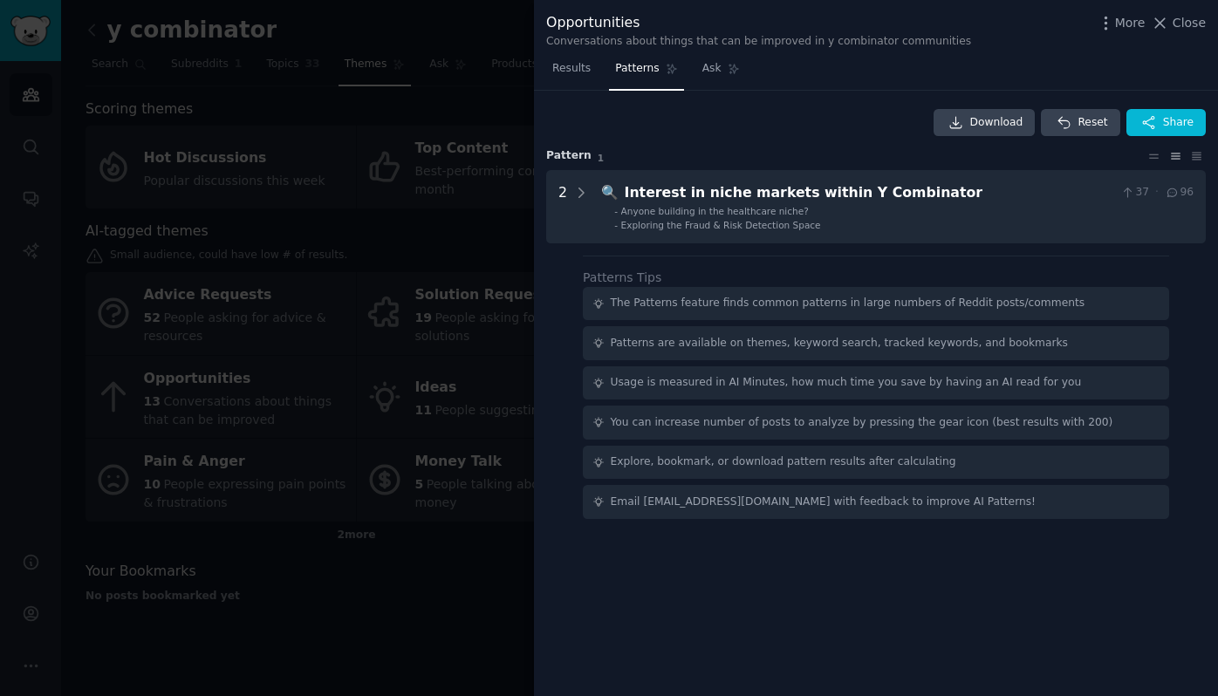
click at [337, 407] on div at bounding box center [609, 348] width 1218 height 696
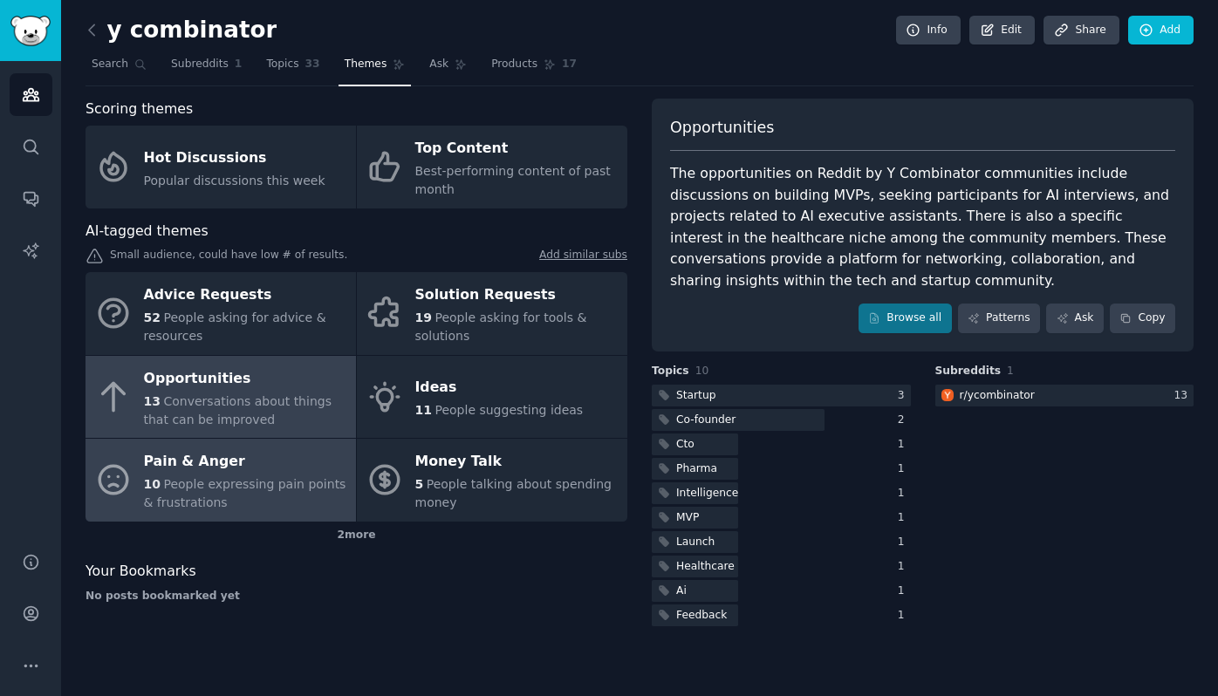
click at [230, 477] on span "People expressing pain points & frustrations" at bounding box center [245, 493] width 202 height 32
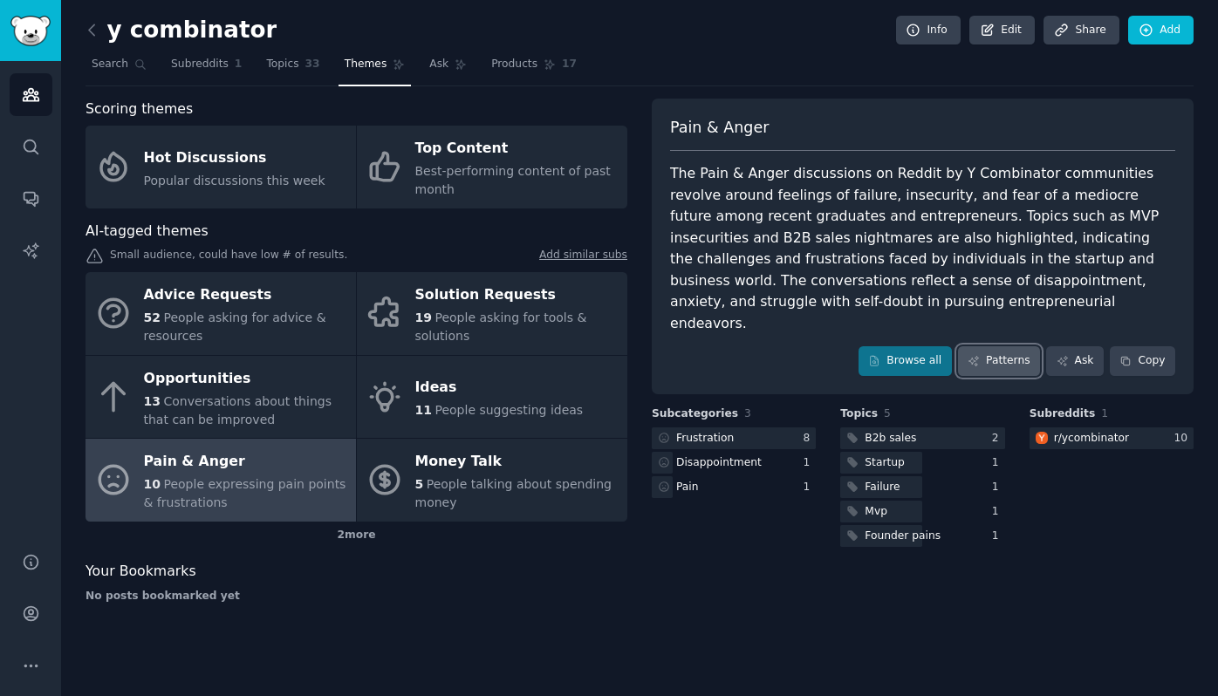
click at [995, 346] on link "Patterns" at bounding box center [999, 361] width 82 height 30
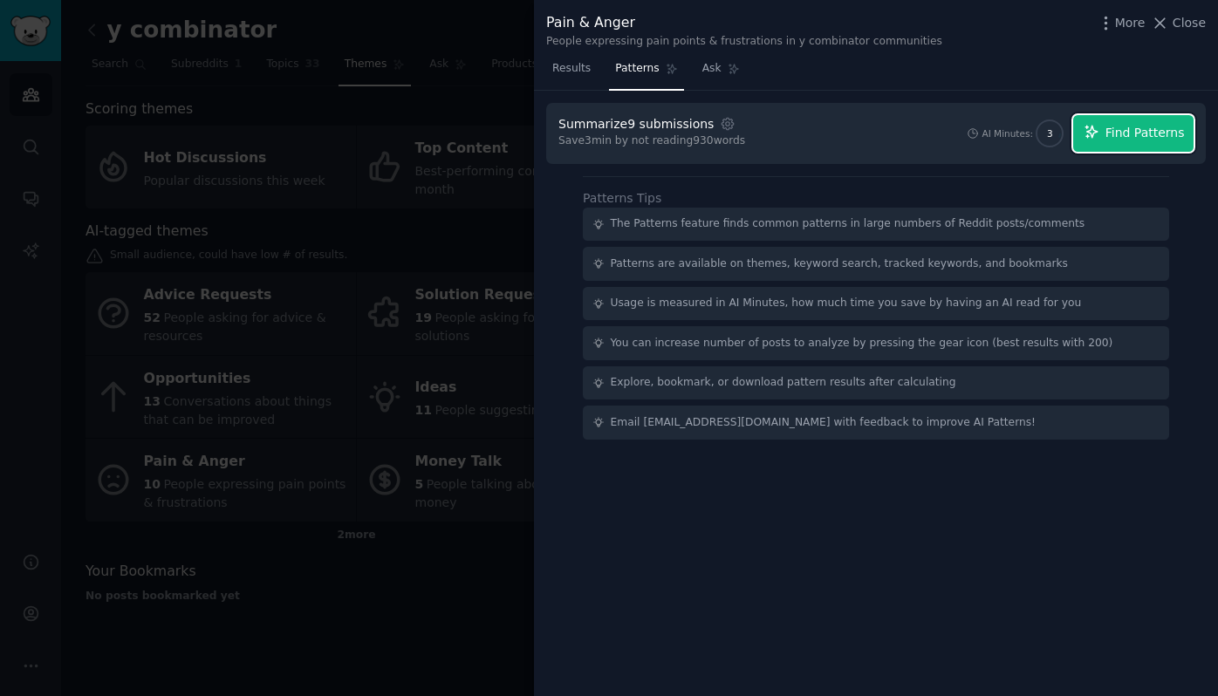
click at [1097, 132] on icon "button" at bounding box center [1090, 131] width 11 height 11
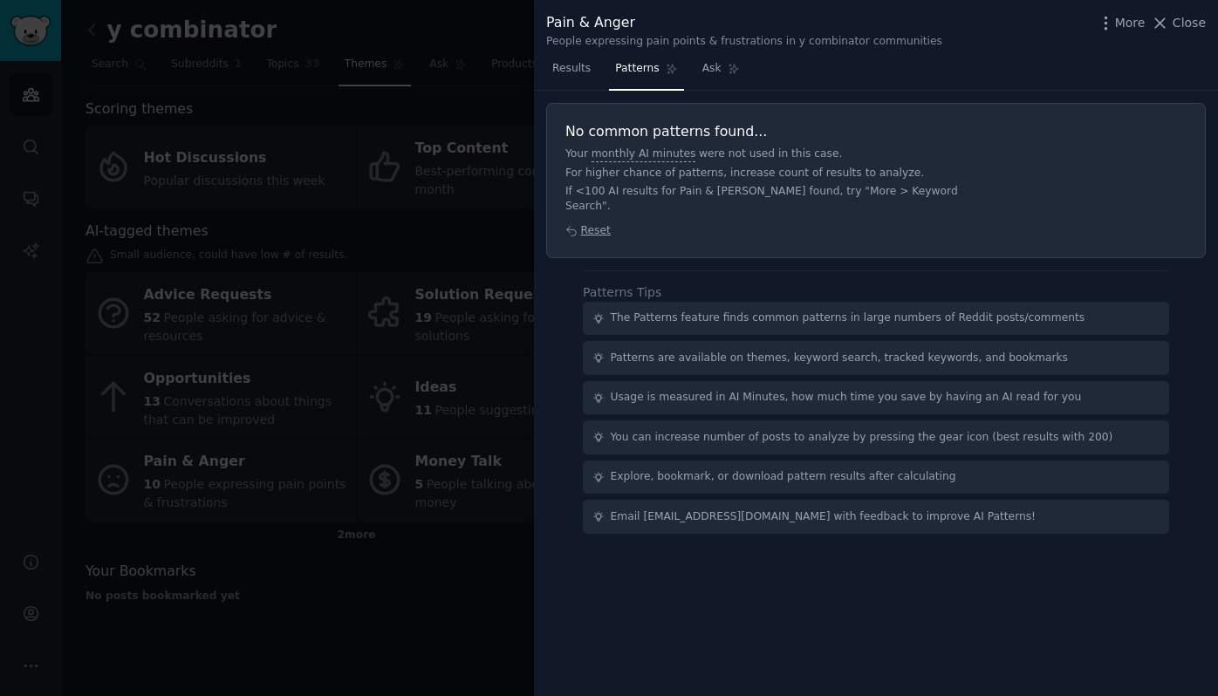
click at [389, 230] on div at bounding box center [609, 348] width 1218 height 696
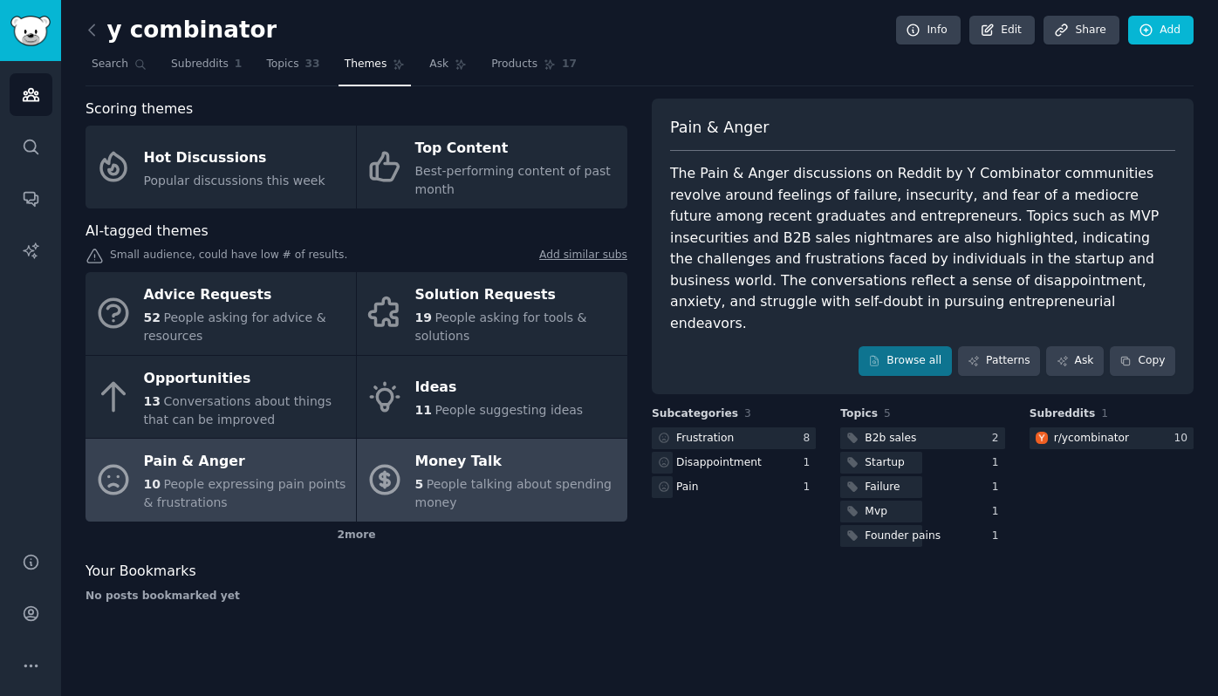
click at [420, 475] on div "5 People talking about spending money" at bounding box center [516, 493] width 203 height 37
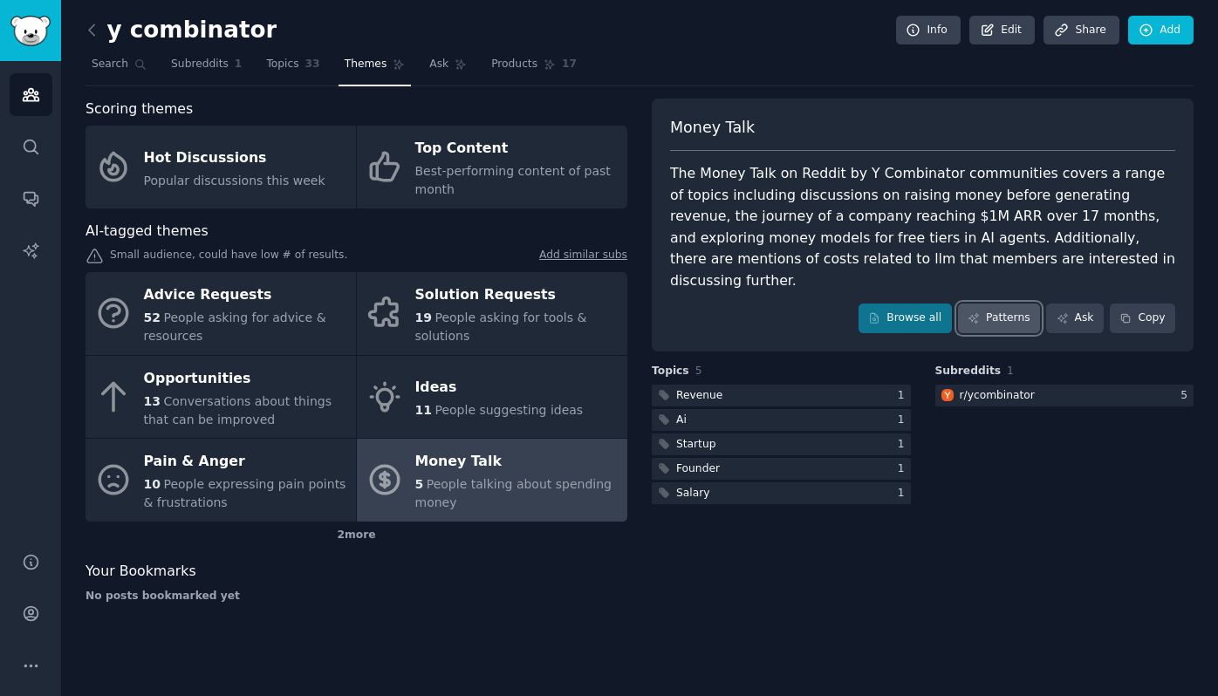
click at [1008, 304] on link "Patterns" at bounding box center [999, 319] width 82 height 30
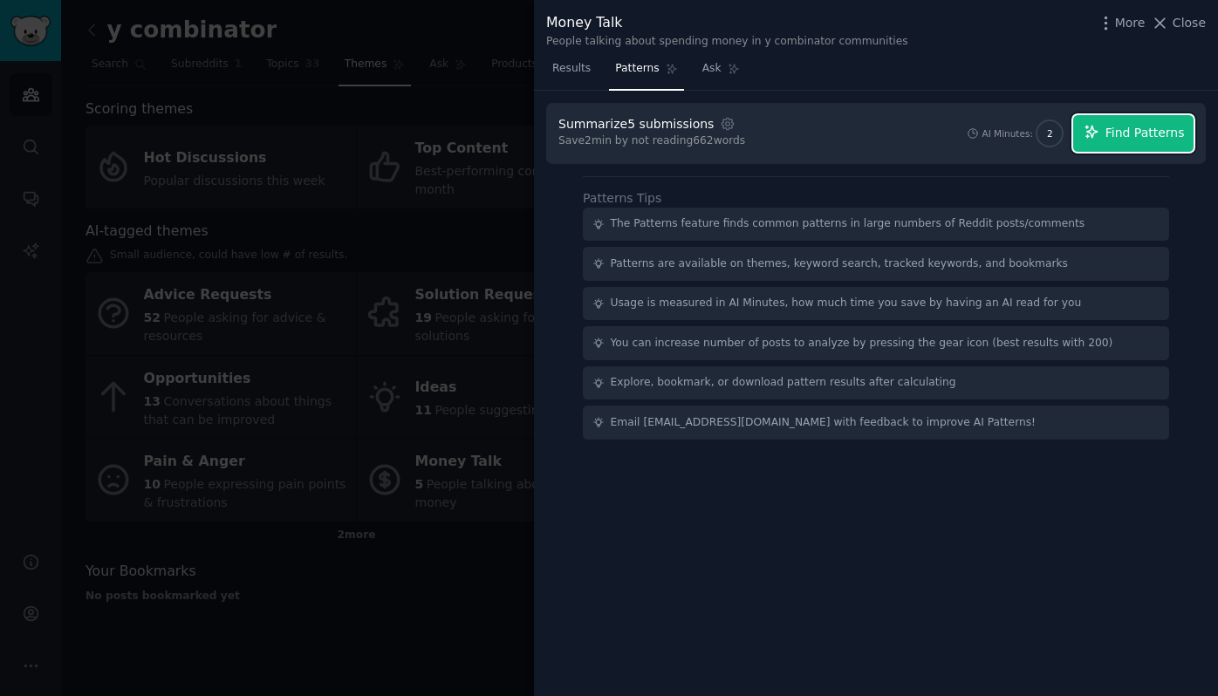
click at [1117, 129] on span "Find Patterns" at bounding box center [1144, 133] width 79 height 18
